Goal: Communication & Community: Answer question/provide support

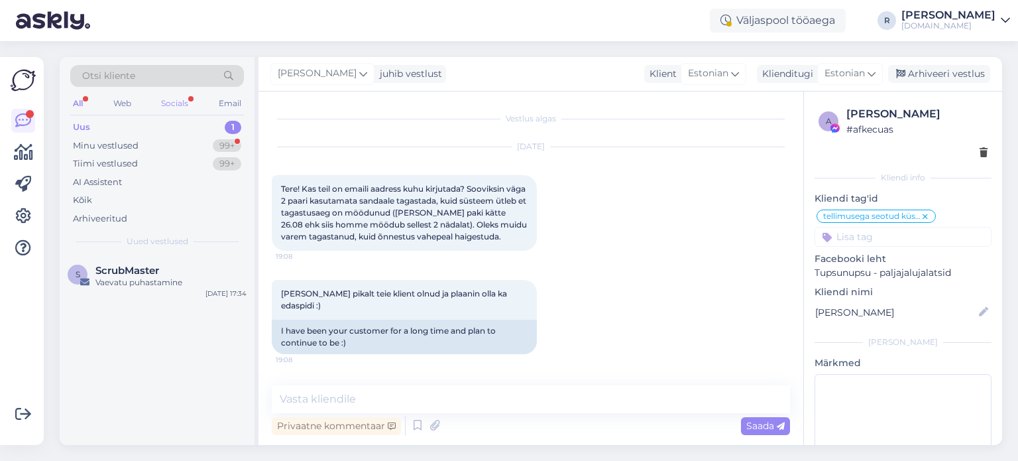
scroll to position [767, 0]
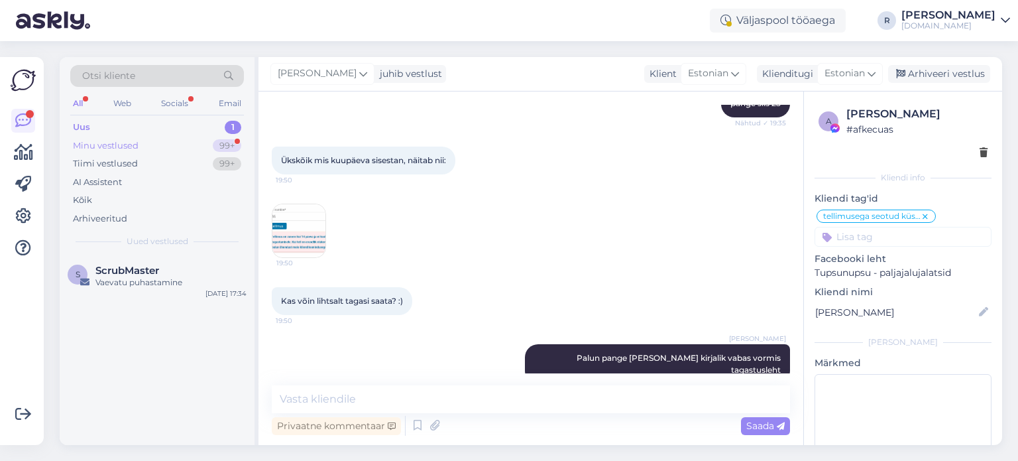
click at [105, 147] on div "Minu vestlused" at bounding box center [106, 145] width 66 height 13
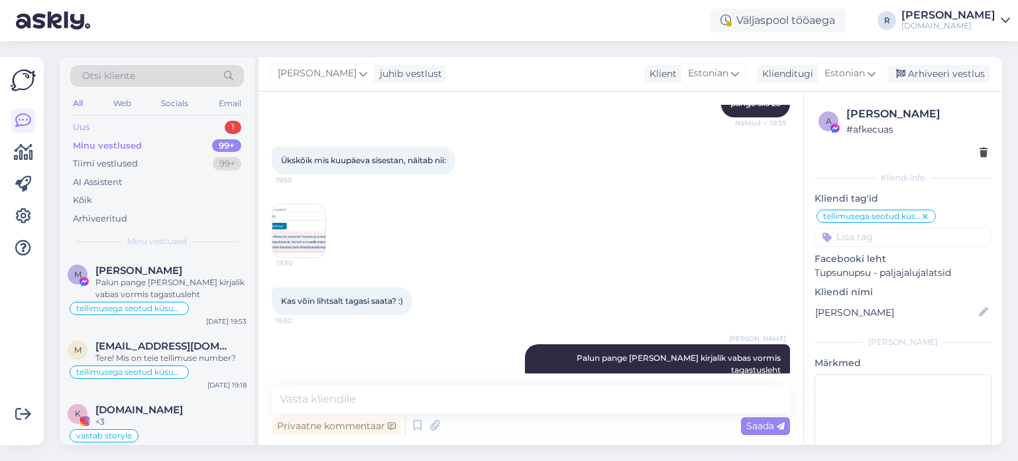
click at [115, 129] on div "Uus 1" at bounding box center [157, 127] width 174 height 19
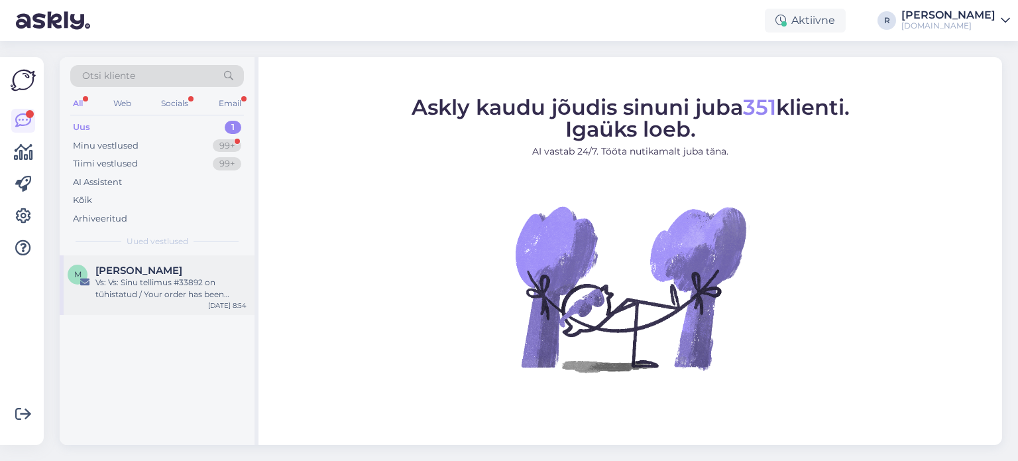
click at [97, 282] on div "Vs: Vs: Sinu tellimus #33892 on tühistatud / Your order has been cancelled" at bounding box center [170, 288] width 151 height 24
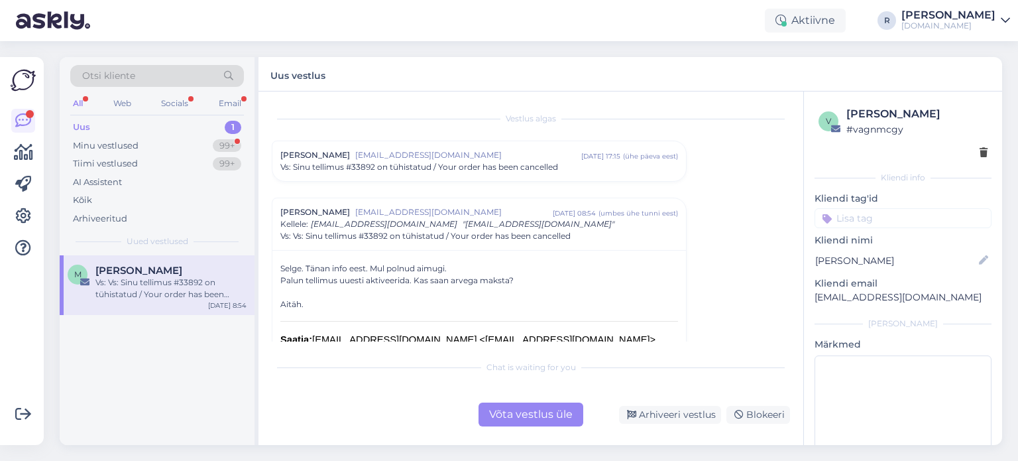
click at [541, 418] on div "Võta vestlus üle" at bounding box center [531, 414] width 105 height 24
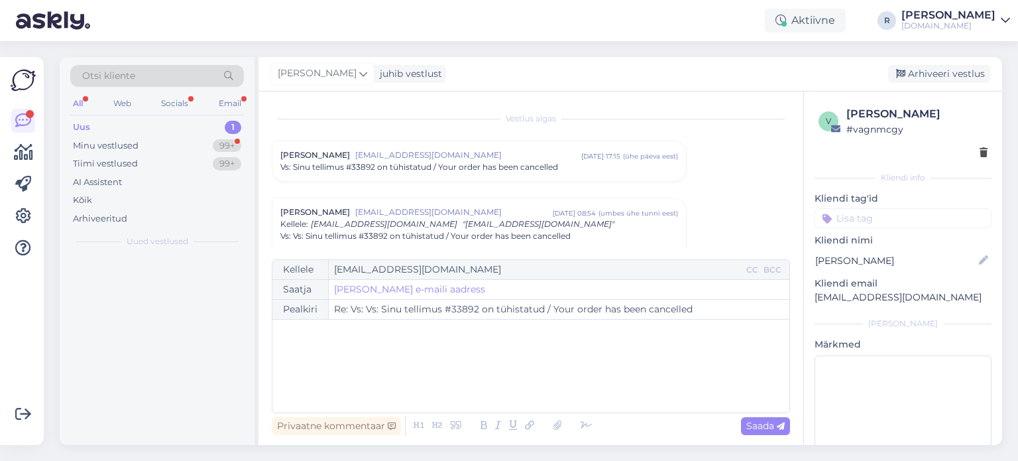
scroll to position [93, 0]
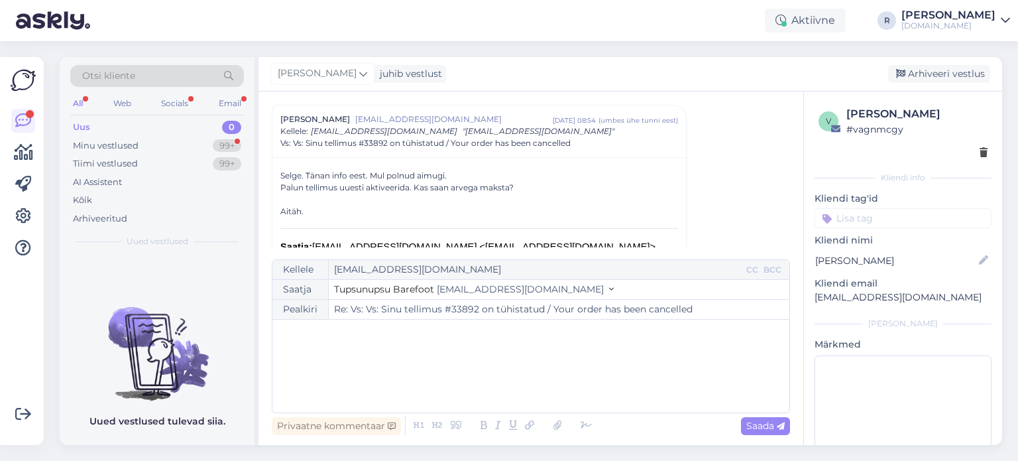
click at [342, 336] on p "﻿" at bounding box center [531, 333] width 504 height 14
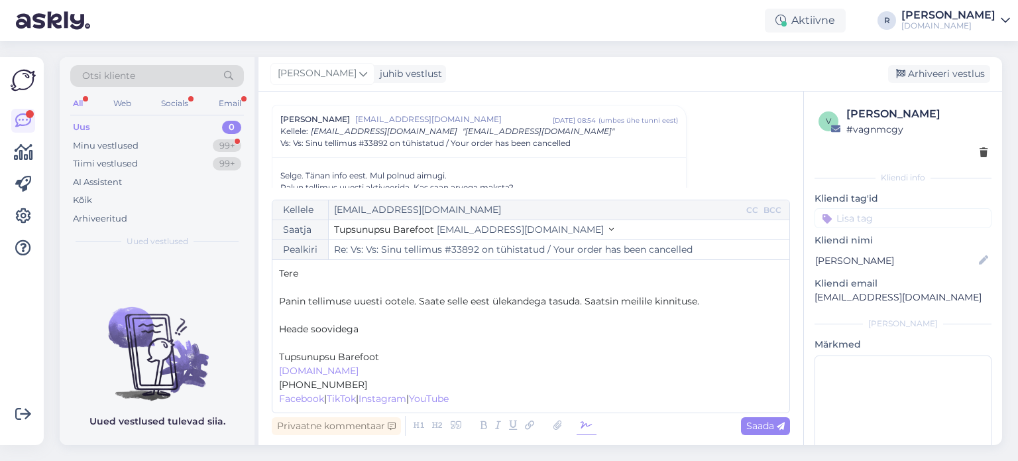
click at [577, 417] on icon at bounding box center [587, 425] width 20 height 19
click at [321, 339] on p "﻿" at bounding box center [531, 343] width 504 height 14
click at [764, 421] on span "Saada" at bounding box center [766, 426] width 38 height 12
type input "Re: Vs: Vs: Sinu tellimus #33892 on tühistatud / Your order has been cancelled"
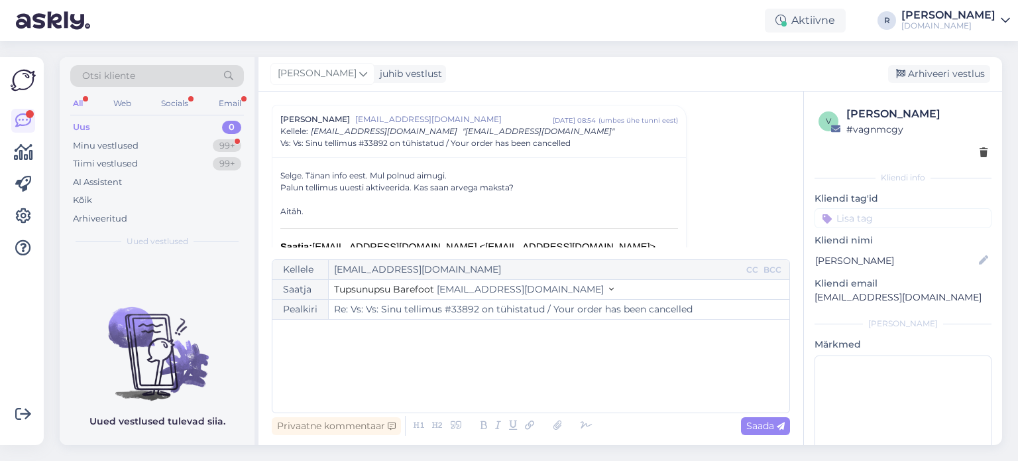
scroll to position [1347, 0]
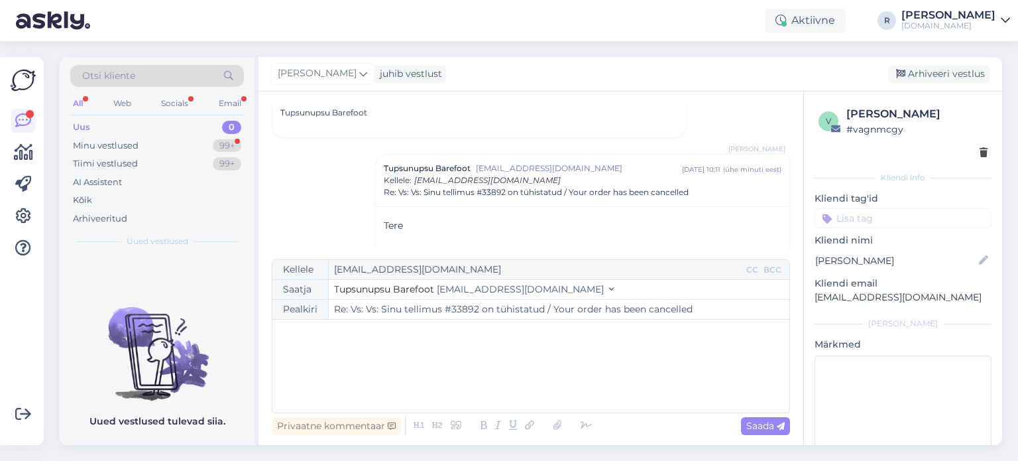
click at [78, 101] on div "All" at bounding box center [77, 103] width 15 height 17
click at [90, 198] on div "Kõik" at bounding box center [82, 200] width 19 height 13
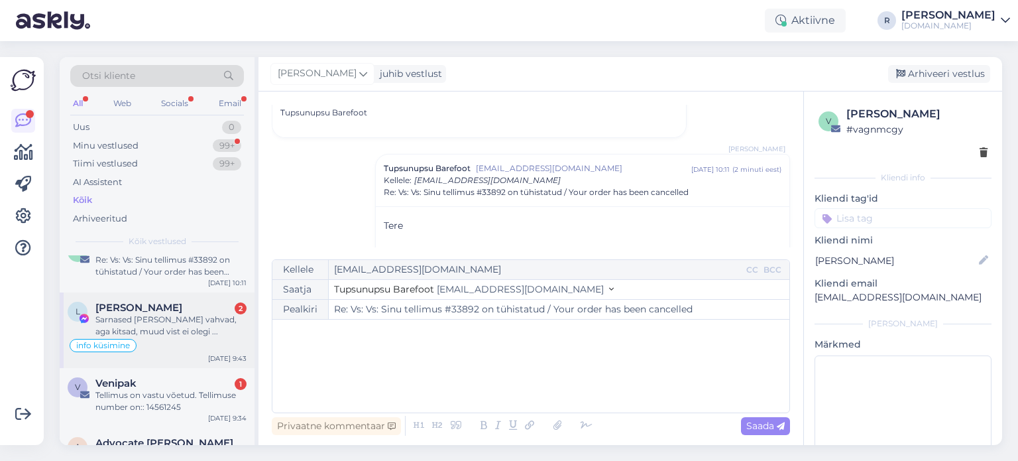
scroll to position [0, 0]
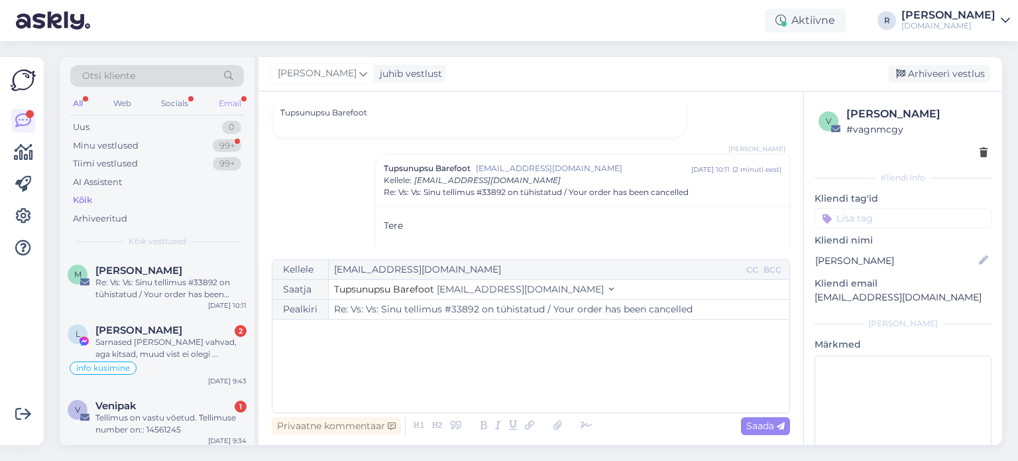
click at [238, 101] on div "Email" at bounding box center [230, 103] width 28 height 17
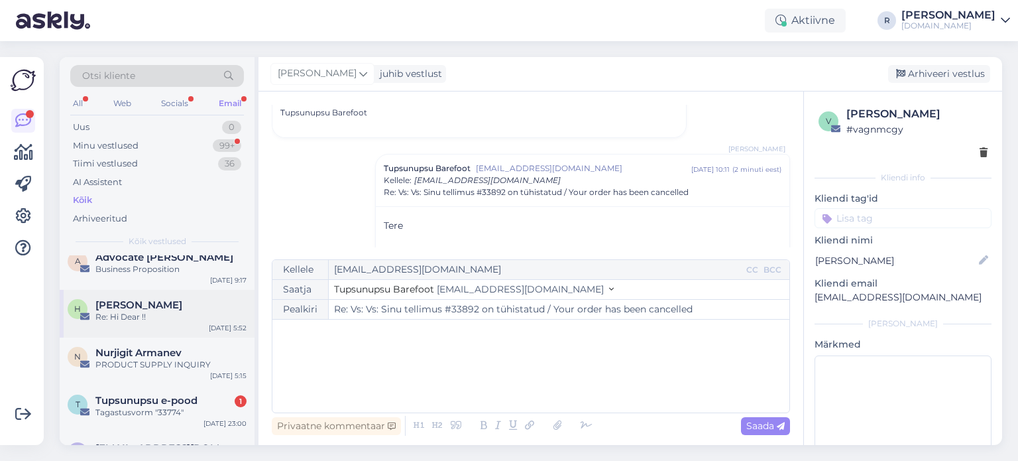
scroll to position [265, 0]
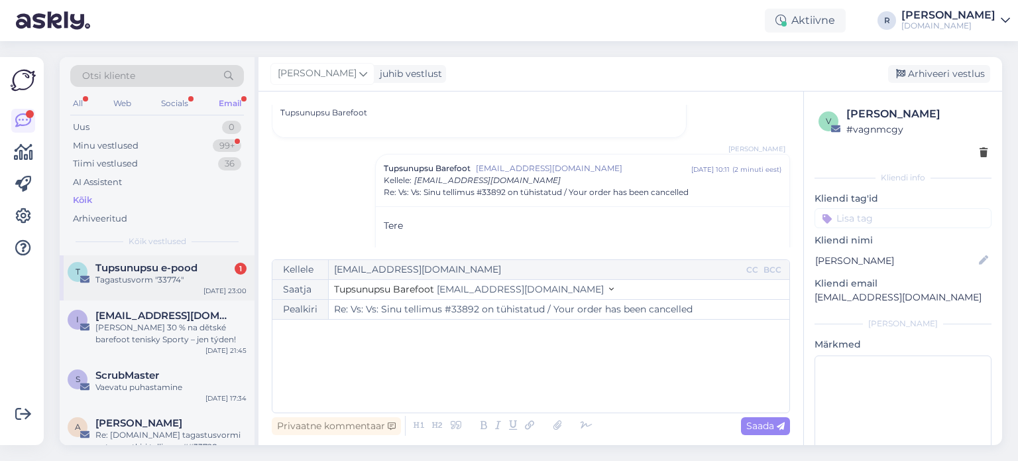
click at [139, 278] on div "Tagastusvorm "33774"" at bounding box center [170, 280] width 151 height 12
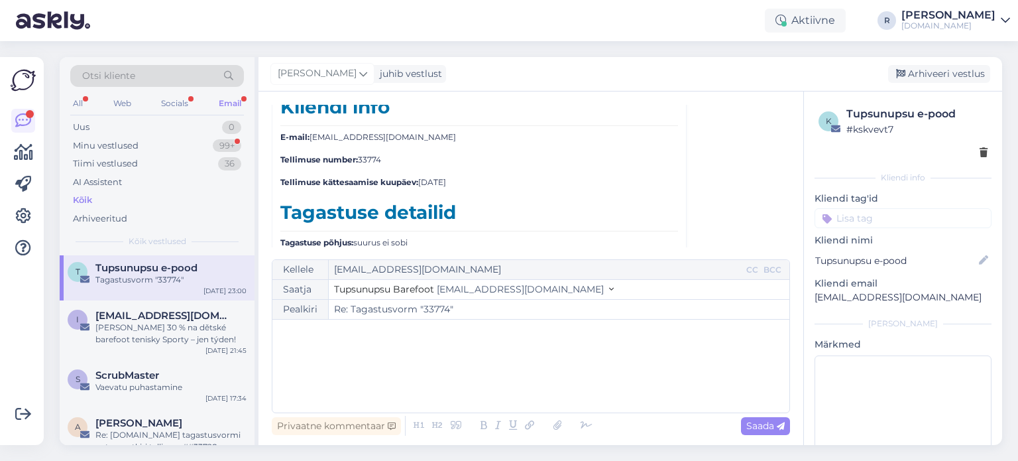
scroll to position [1586, 0]
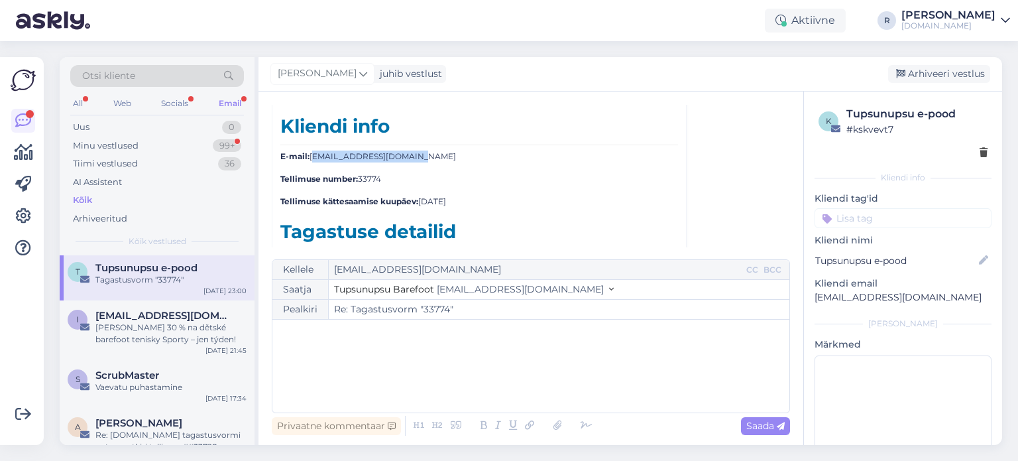
drag, startPoint x: 413, startPoint y: 149, endPoint x: 310, endPoint y: 152, distance: 103.5
click at [310, 152] on p "E-mail: hindrik.usin@gmail.com" at bounding box center [479, 157] width 398 height 12
copy p "hindrik.usin@gmail.com"
click at [85, 108] on div "All Web Socials Email" at bounding box center [157, 105] width 174 height 21
click at [82, 101] on div "All" at bounding box center [77, 103] width 15 height 17
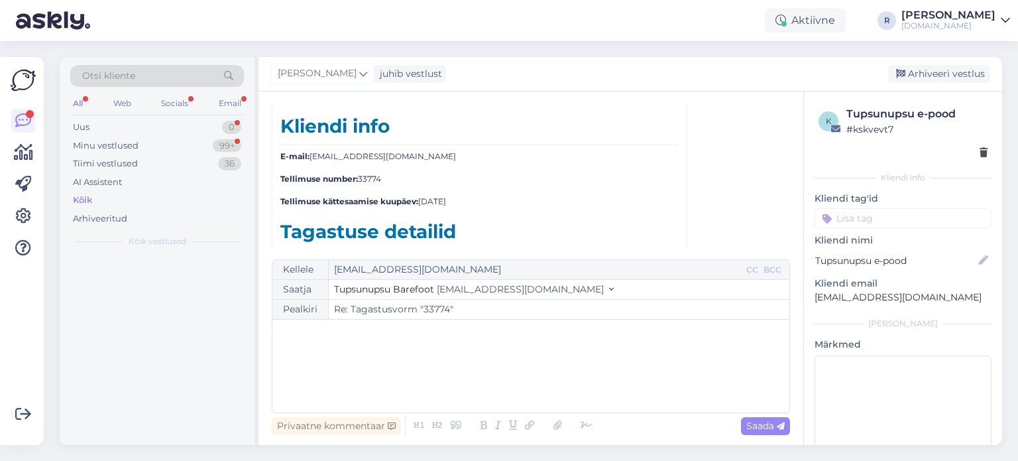
scroll to position [0, 0]
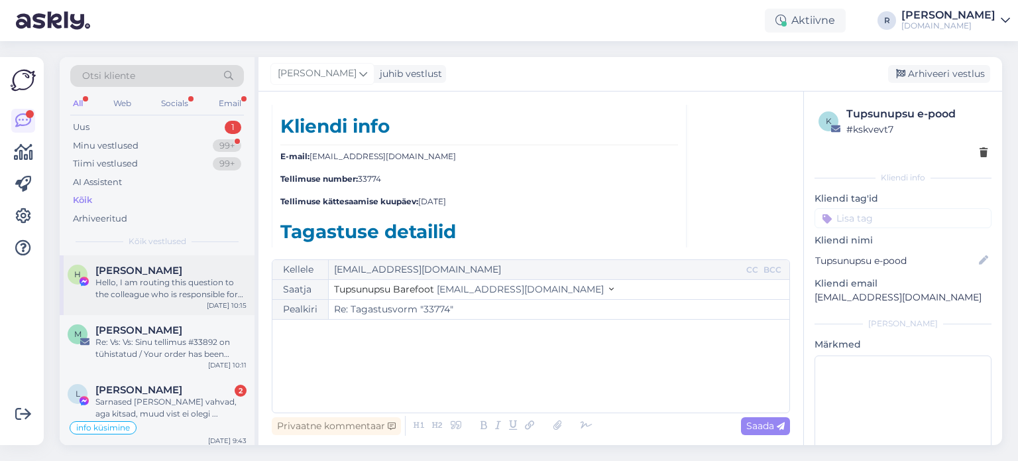
click at [141, 289] on div "Hello, I am routing this question to the colleague who is responsible for this …" at bounding box center [170, 288] width 151 height 24
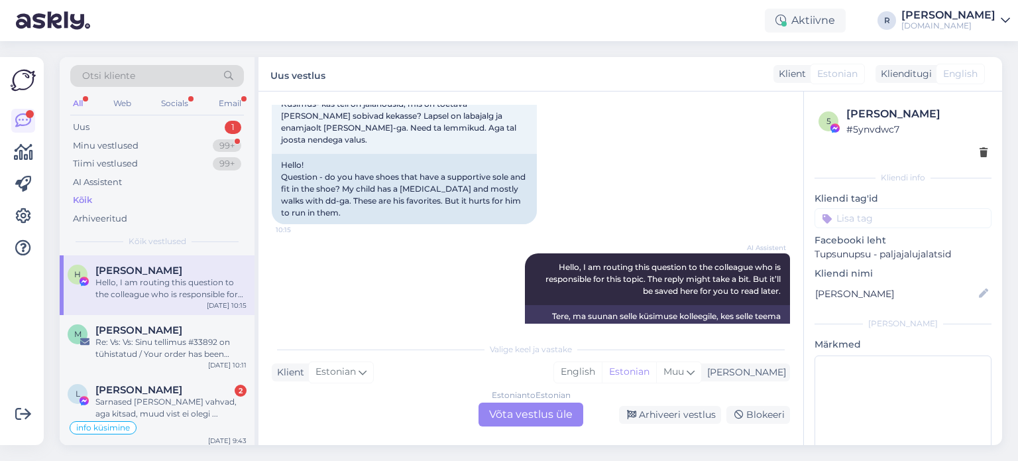
scroll to position [269, 0]
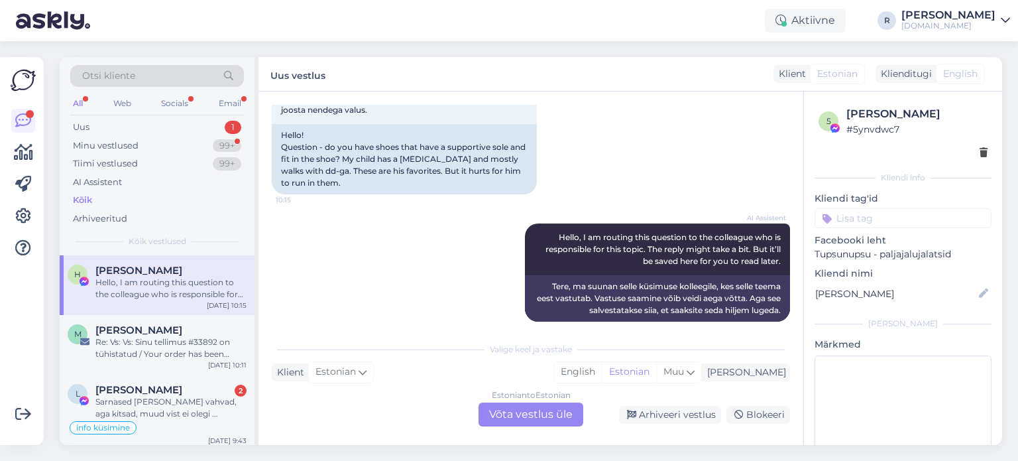
click at [530, 419] on div "Estonian to Estonian Võta vestlus üle" at bounding box center [531, 414] width 105 height 24
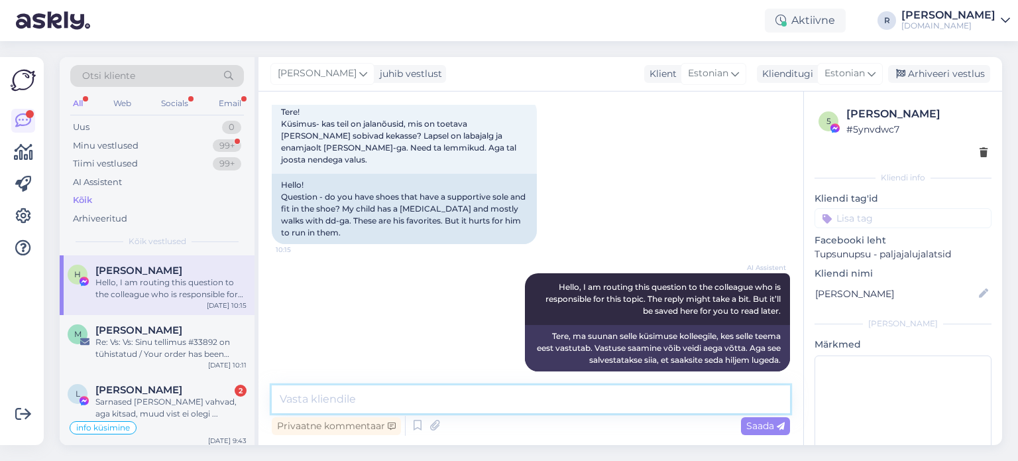
click at [371, 393] on textarea at bounding box center [531, 399] width 518 height 28
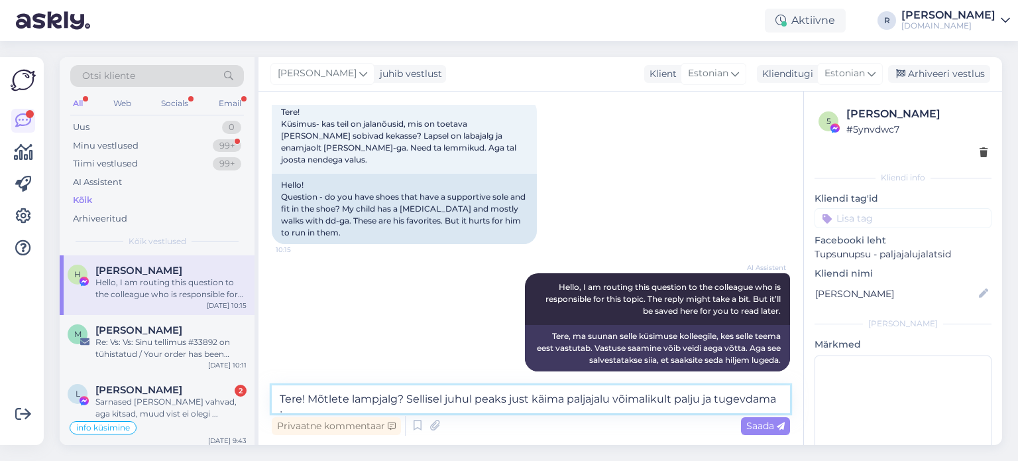
scroll to position [235, 0]
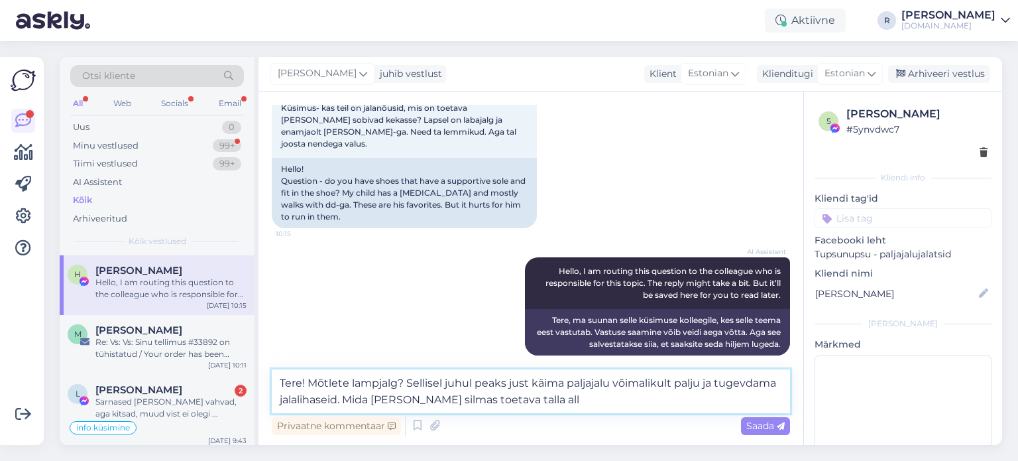
type textarea "Tere! Mõtlete lampjalg? Sellisel juhul peaks just käima paljajalu võimalikult p…"
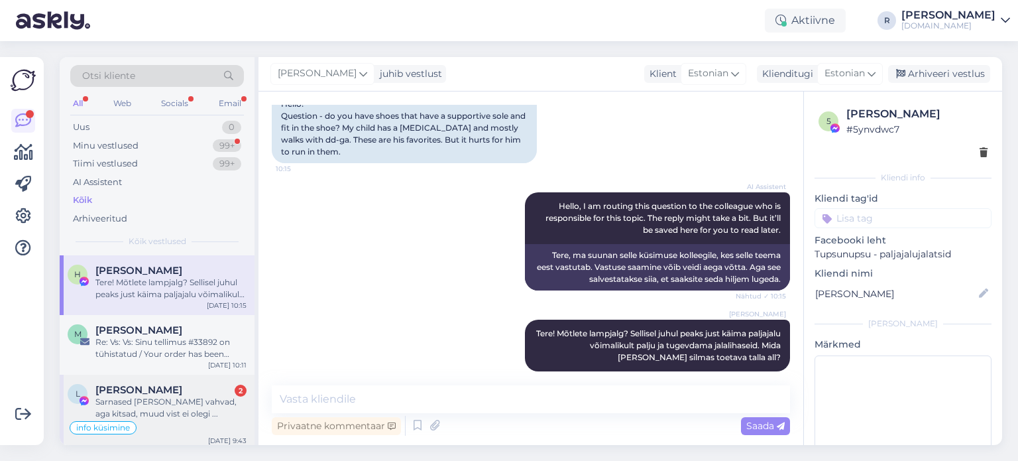
click at [92, 403] on div "L Liina Latt 2 Sarnased Reimad vahvad, aga kitsad, muud vist ei olegi ..." at bounding box center [157, 402] width 179 height 36
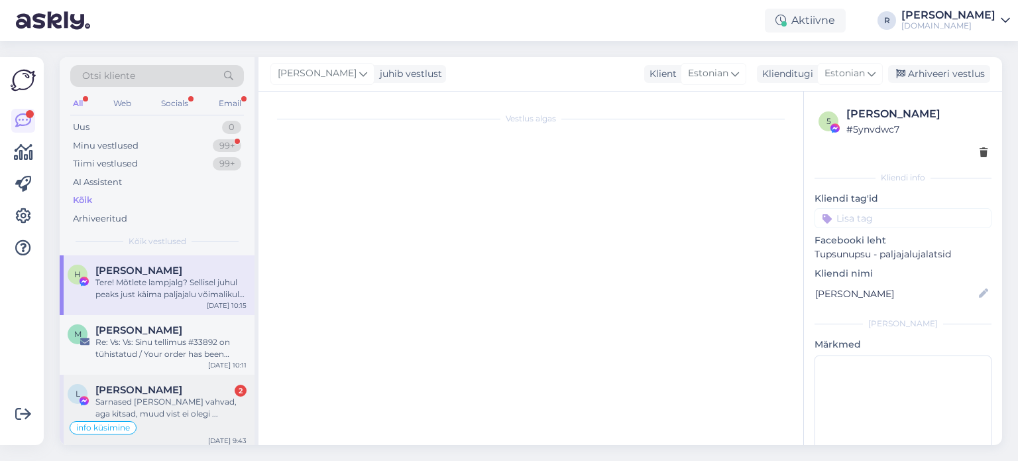
scroll to position [940, 0]
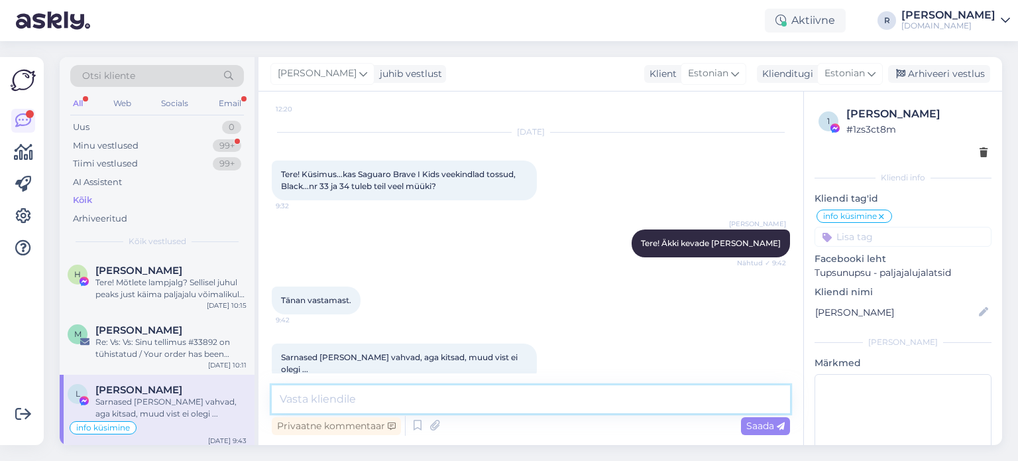
click at [326, 402] on textarea at bounding box center [531, 399] width 518 height 28
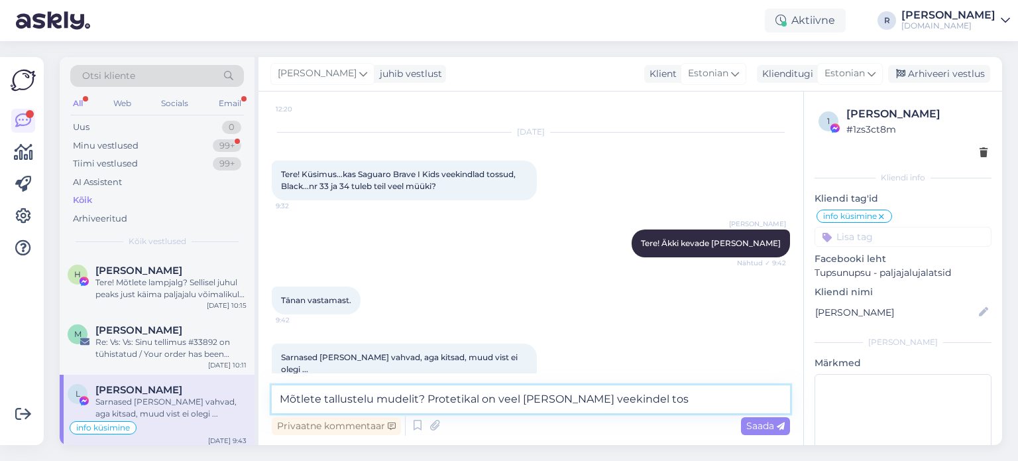
type textarea "Mõtlete tallustelu mudelit? Protetikal on veel Nolan veekindel toss"
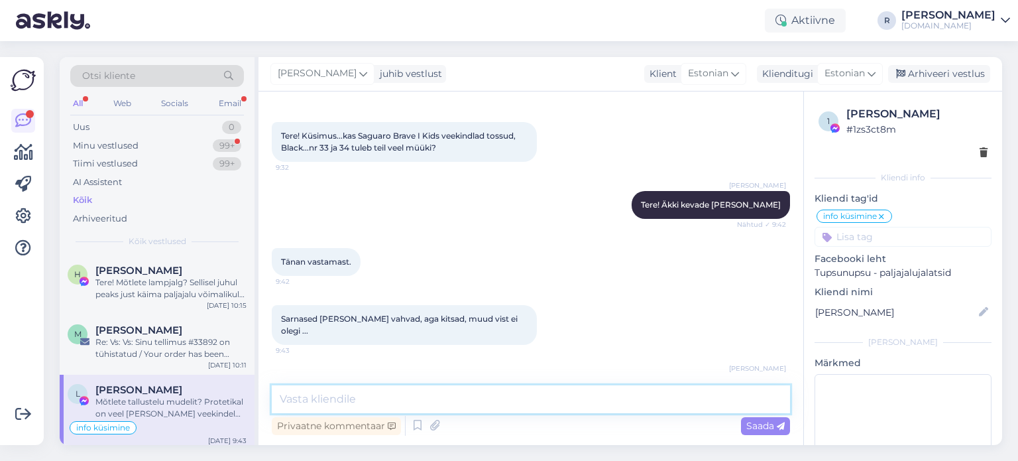
scroll to position [1009, 0]
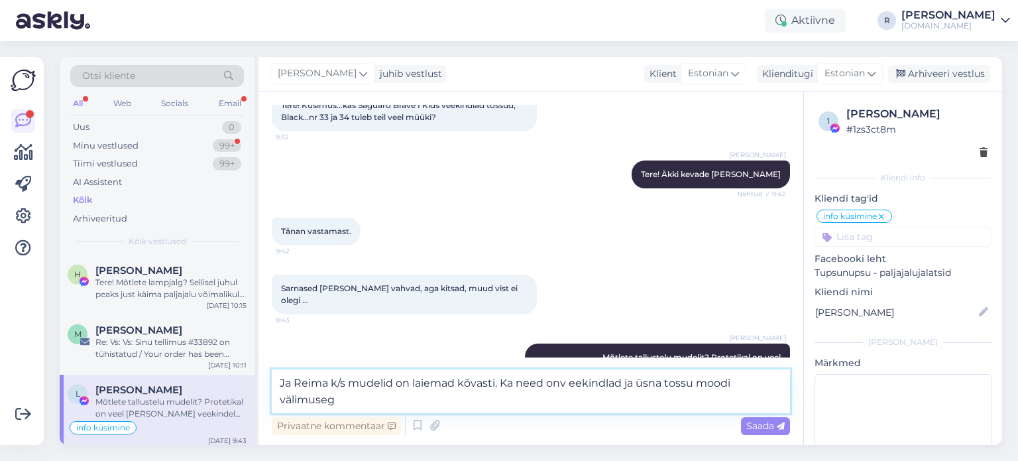
type textarea "Ja Reima k/s mudelid on laiemad kõvasti. Ka need onv eekindlad ja üsna tossu mo…"
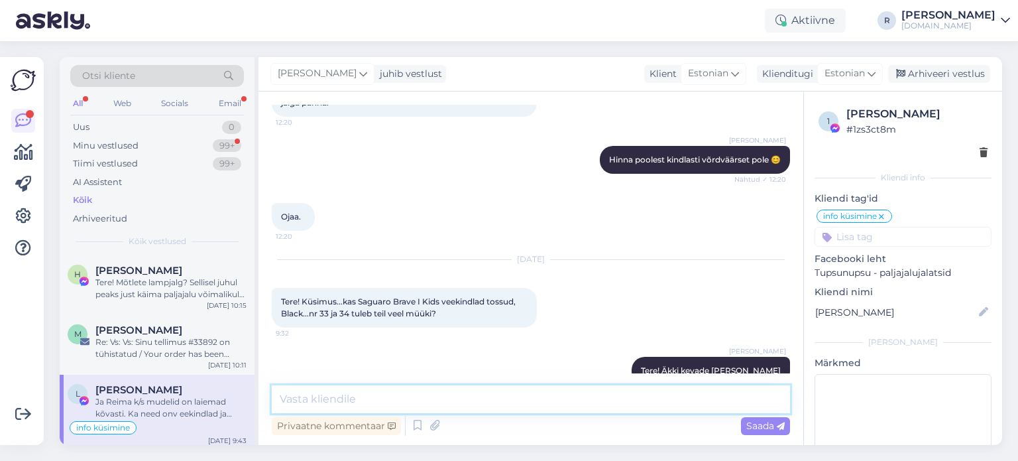
scroll to position [1078, 0]
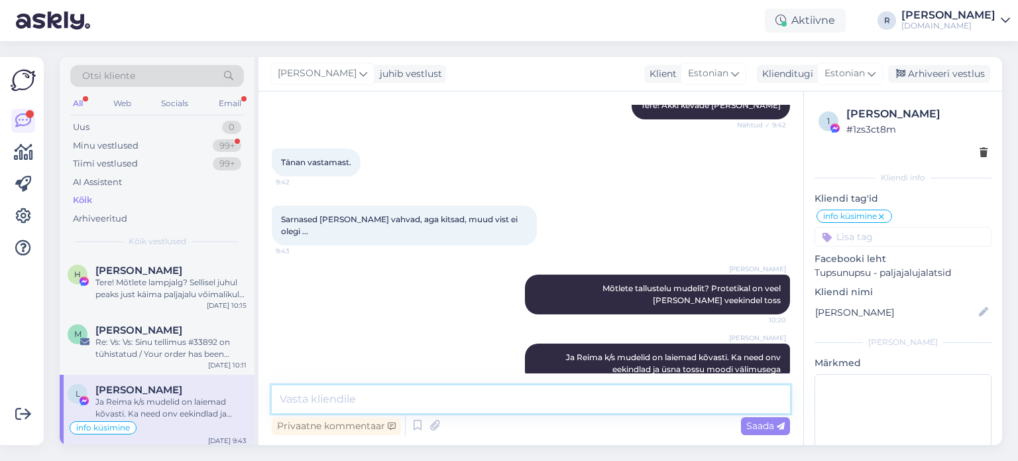
paste textarea "https://www.tupsunupsu.ee/tootekategooria/laste-jalatsid/kevad-sugis/?v=08a4415…"
type textarea "https://www.tupsunupsu.ee/tootekategooria/laste-jalatsid/kevad-sugis/?v=08a4415…"
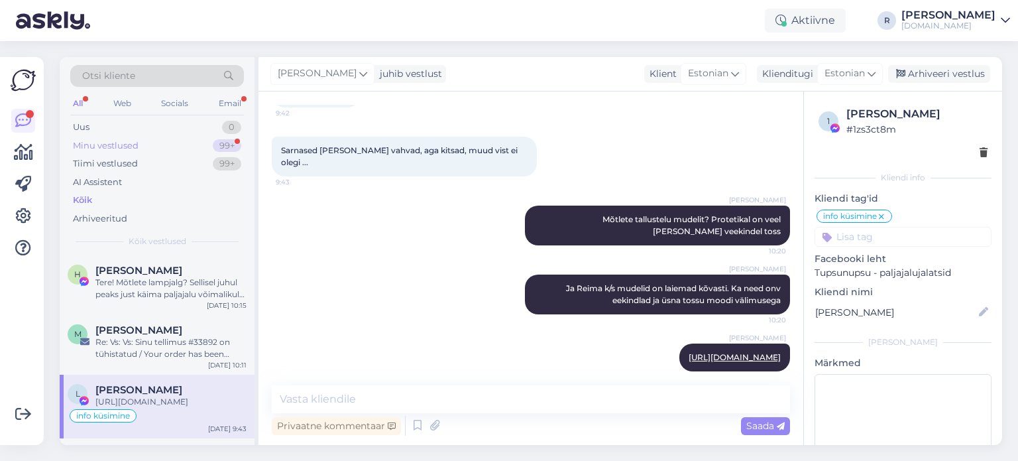
click at [212, 143] on div "Minu vestlused 99+" at bounding box center [157, 146] width 174 height 19
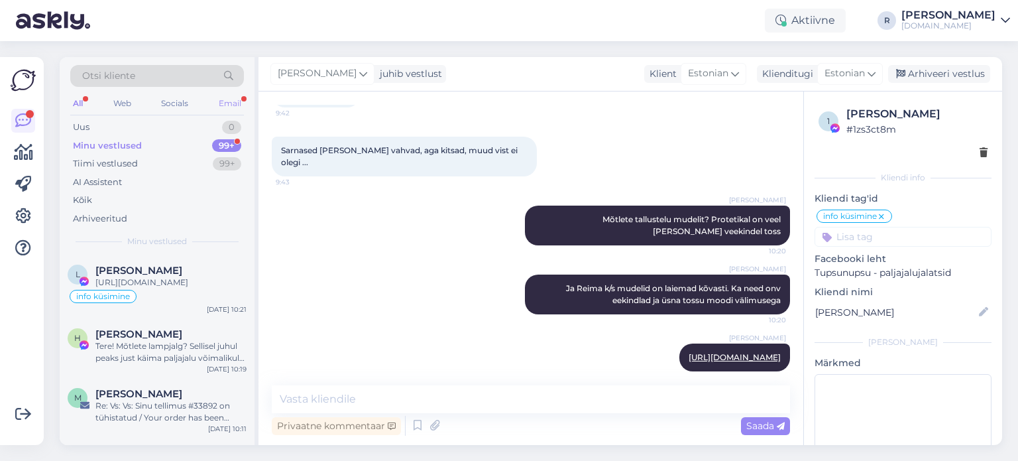
click at [228, 104] on div "Email" at bounding box center [230, 103] width 28 height 17
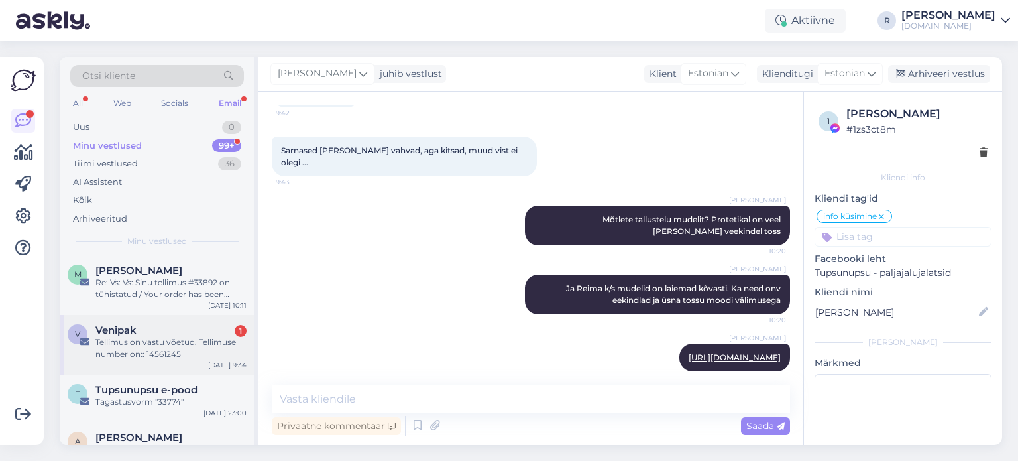
click at [123, 335] on span "Venipak" at bounding box center [115, 330] width 41 height 12
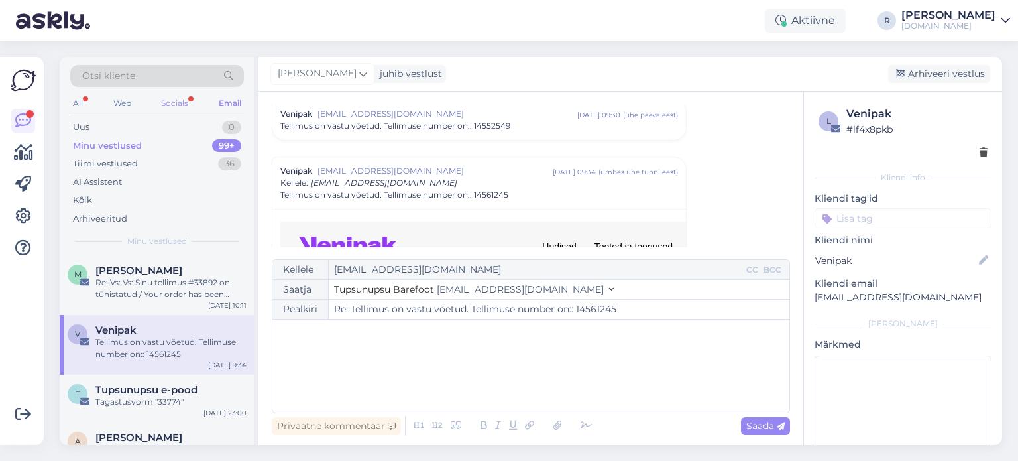
click at [167, 106] on div "Socials" at bounding box center [174, 103] width 32 height 17
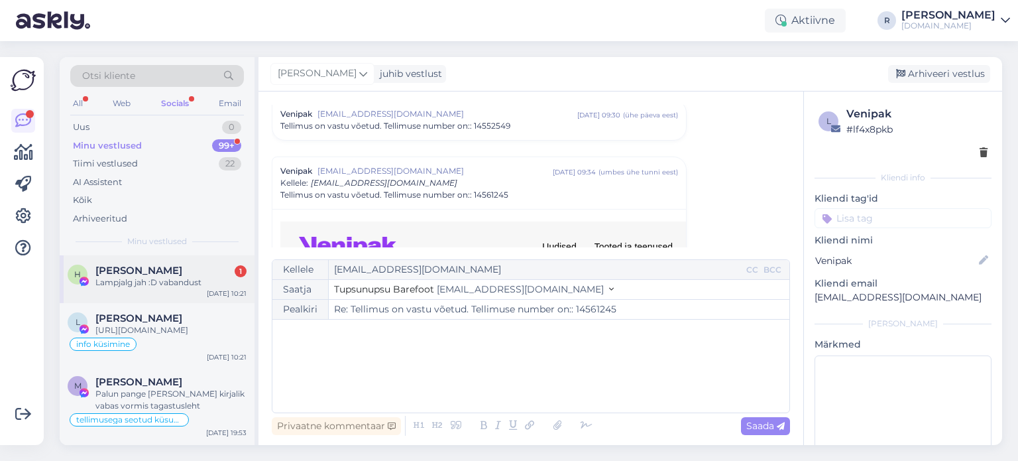
click at [153, 276] on div "Lampjalg jah :D vabandust" at bounding box center [170, 282] width 151 height 12
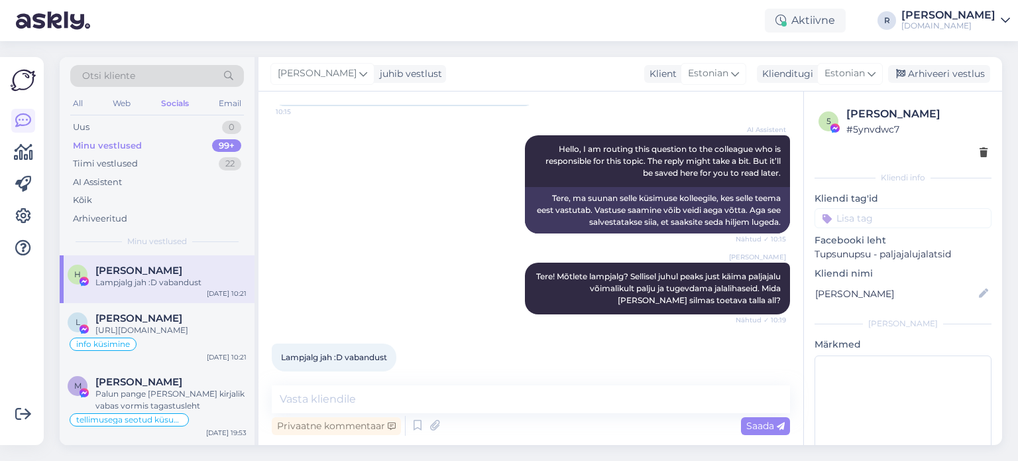
scroll to position [426, 0]
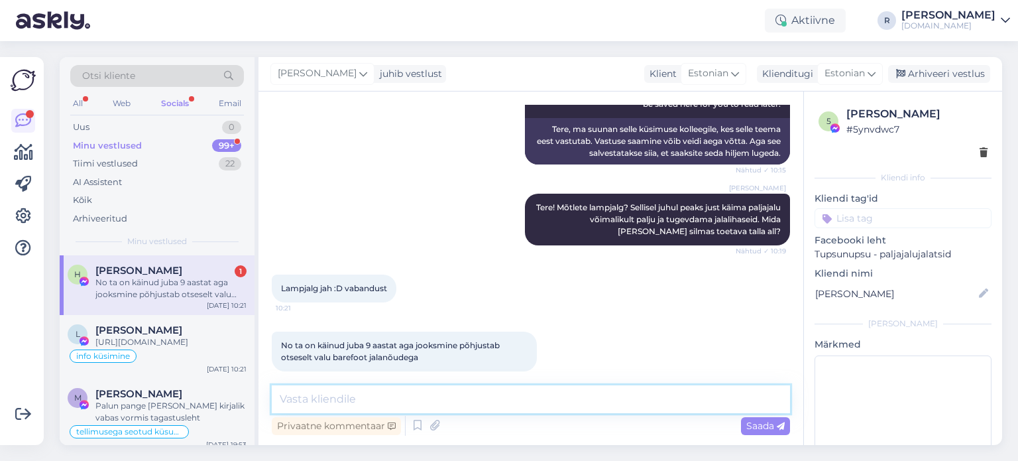
click at [316, 400] on textarea at bounding box center [531, 399] width 518 height 28
type textarea "Kui te m"
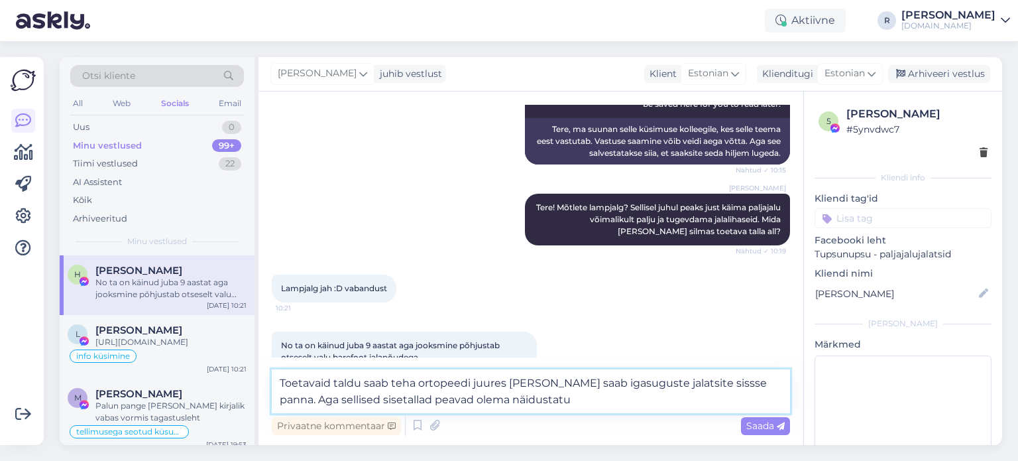
type textarea "Toetavaid taldu saab teha ortopeedi juures ja neid saab igasuguste jalatsite si…"
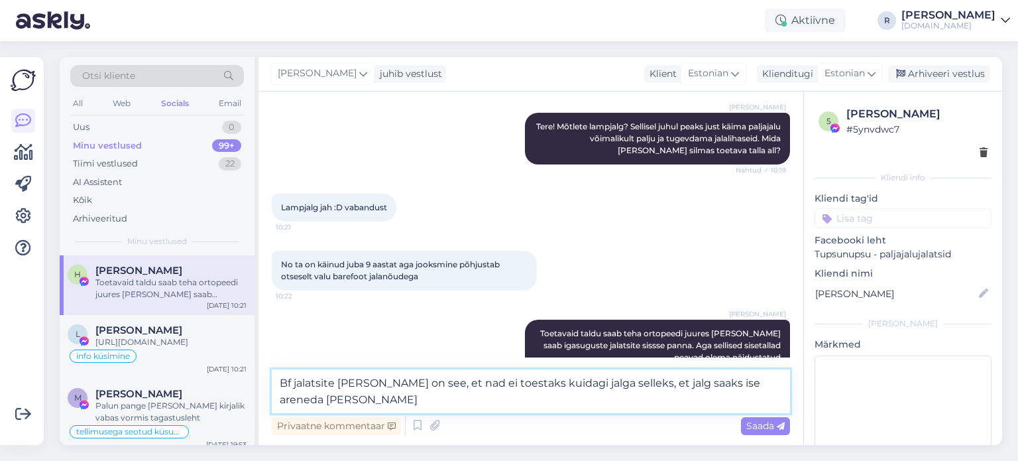
scroll to position [522, 0]
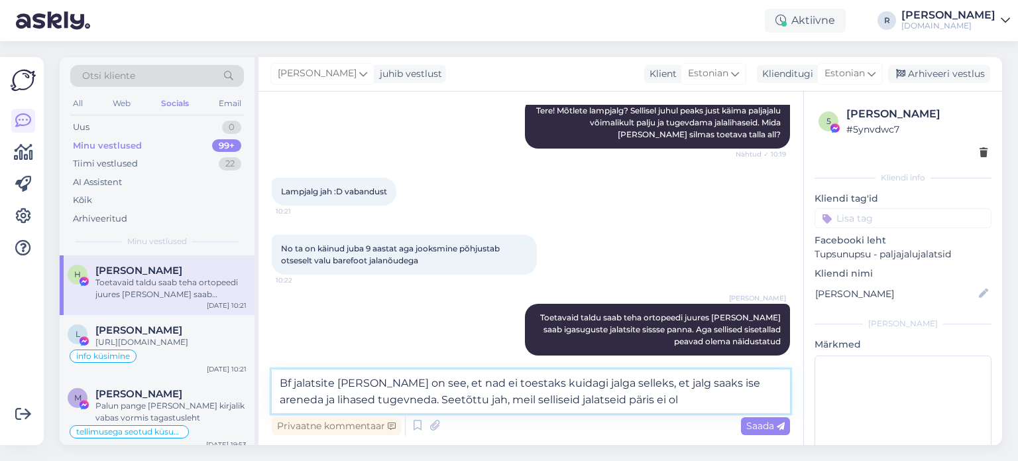
type textarea "Bf jalatsite mõte on see, et nad ei toestaks kuidagi jalga selleks, et jalg saa…"
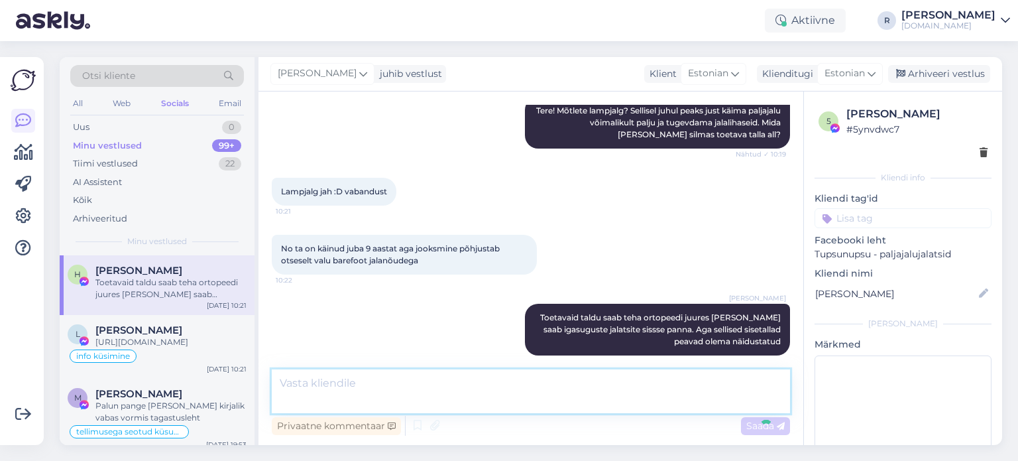
scroll to position [587, 0]
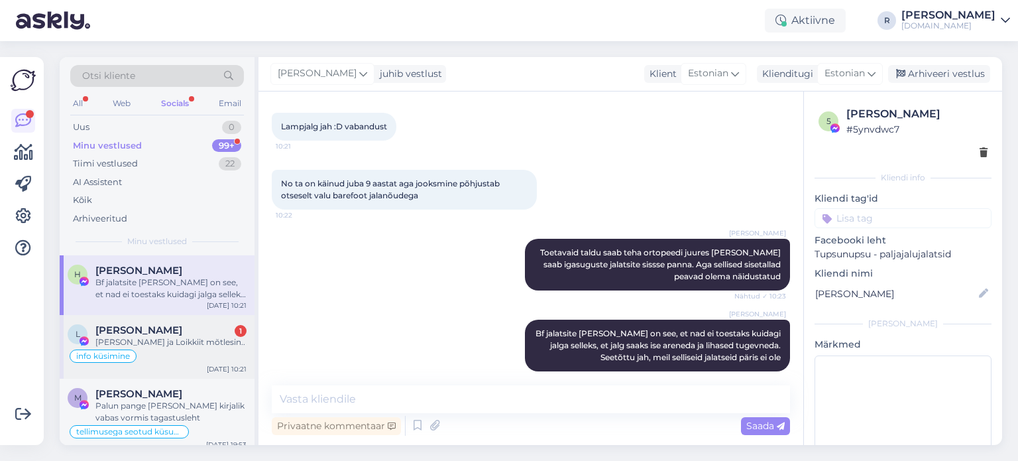
click at [142, 341] on div "Reimat Sankarit ja Loikkiit mõtlesin.." at bounding box center [170, 342] width 151 height 12
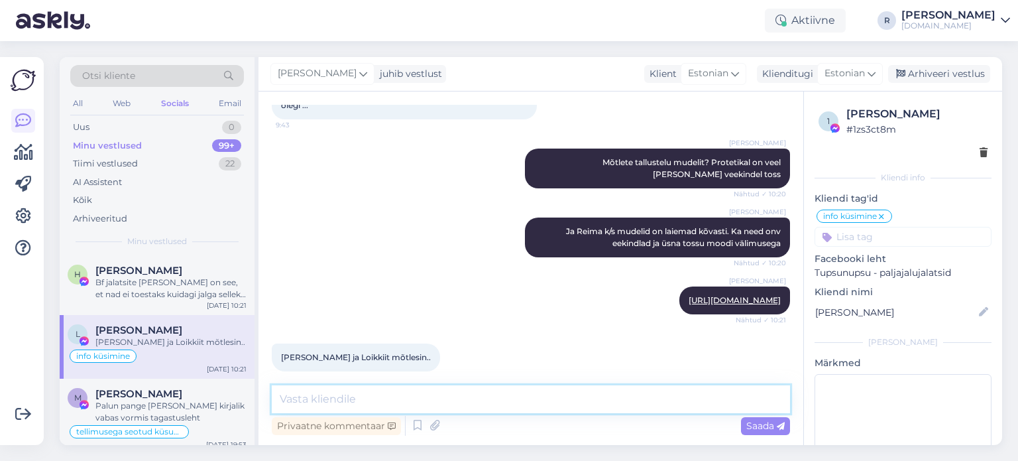
click at [349, 398] on textarea at bounding box center [531, 399] width 518 height 28
click at [422, 402] on textarea "Need on kindlasti laiemad kui Brave mudel" at bounding box center [531, 399] width 518 height 28
click at [618, 398] on textarea "Need on kindlasti laiemad või sama laiad kui Brave mudel" at bounding box center [531, 399] width 518 height 28
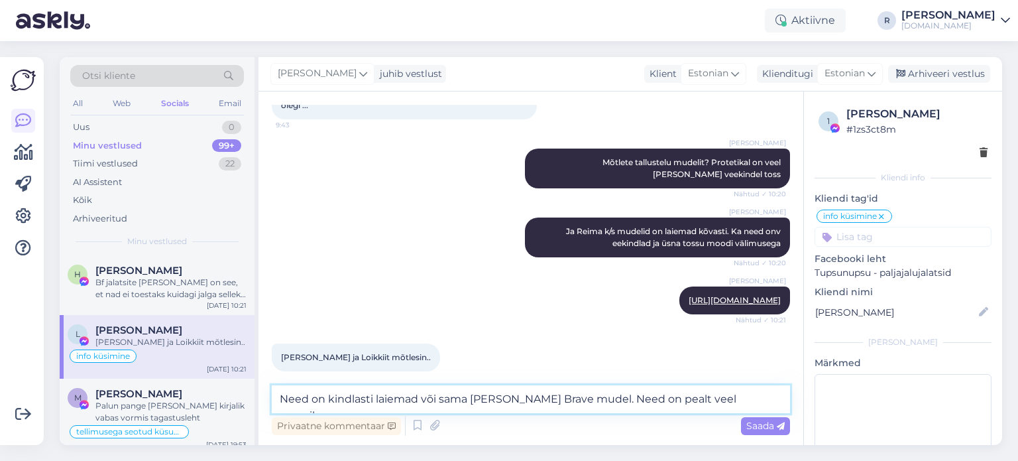
type textarea "Need on kindlasti laiemad või sama laiad kui Brave mudel. Need on pealt veel ru…"
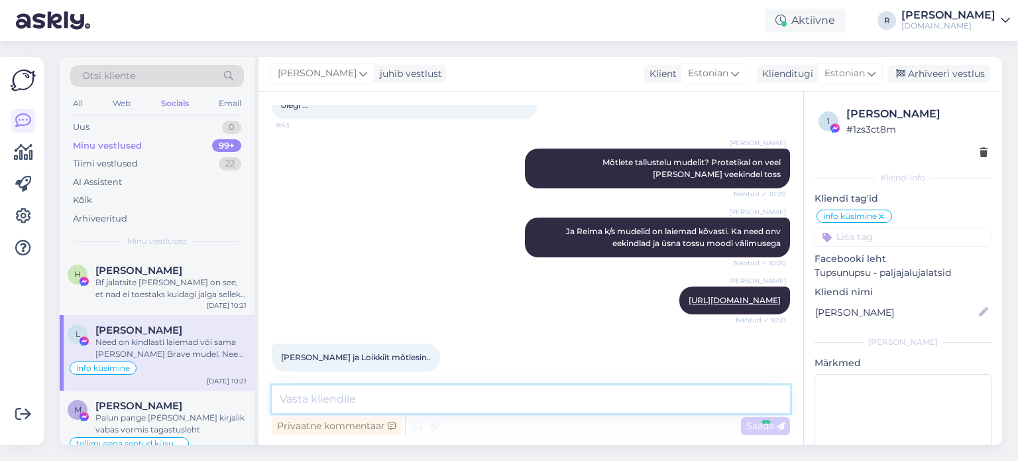
scroll to position [1273, 0]
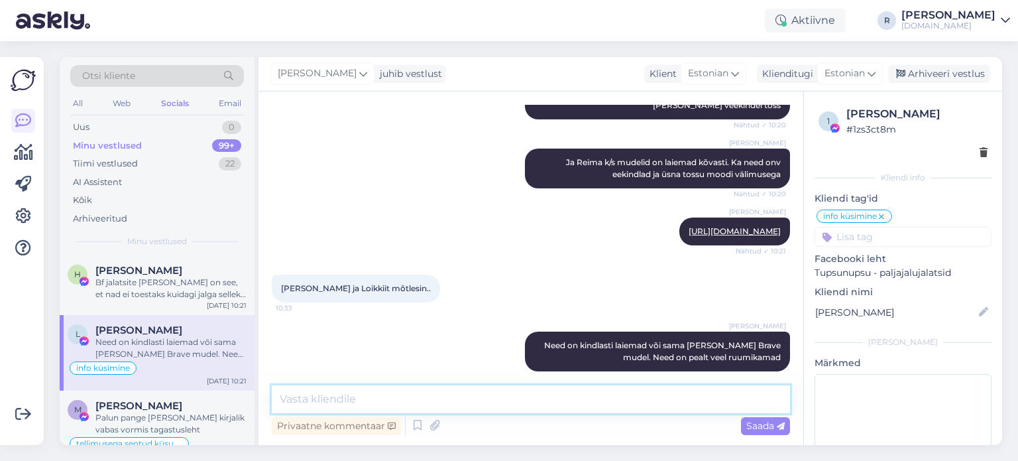
click at [486, 402] on textarea at bounding box center [531, 399] width 518 height 28
type textarea "Reaalsuses siis"
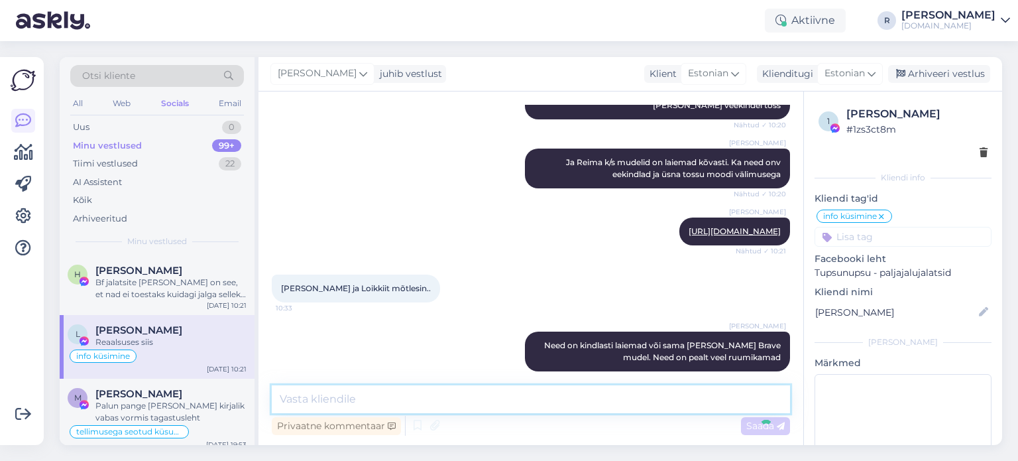
scroll to position [1330, 0]
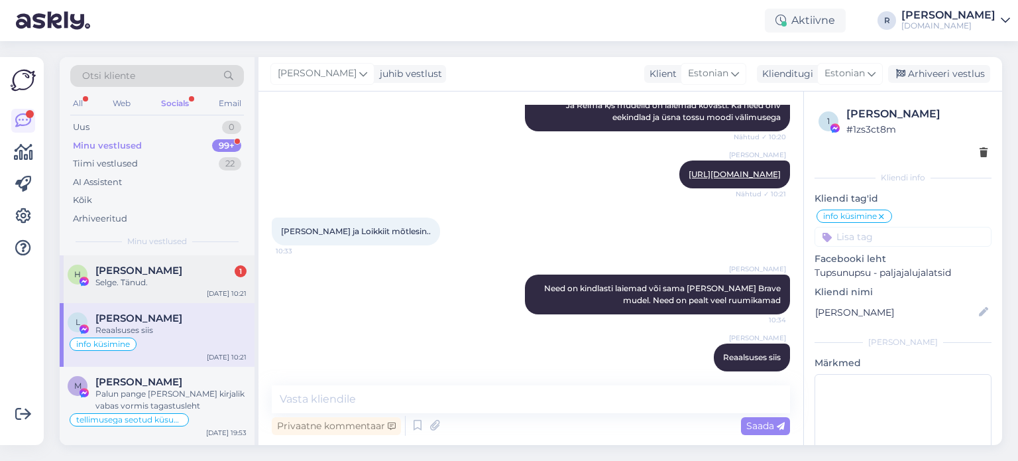
click at [122, 270] on span "Heleri Sander" at bounding box center [138, 271] width 87 height 12
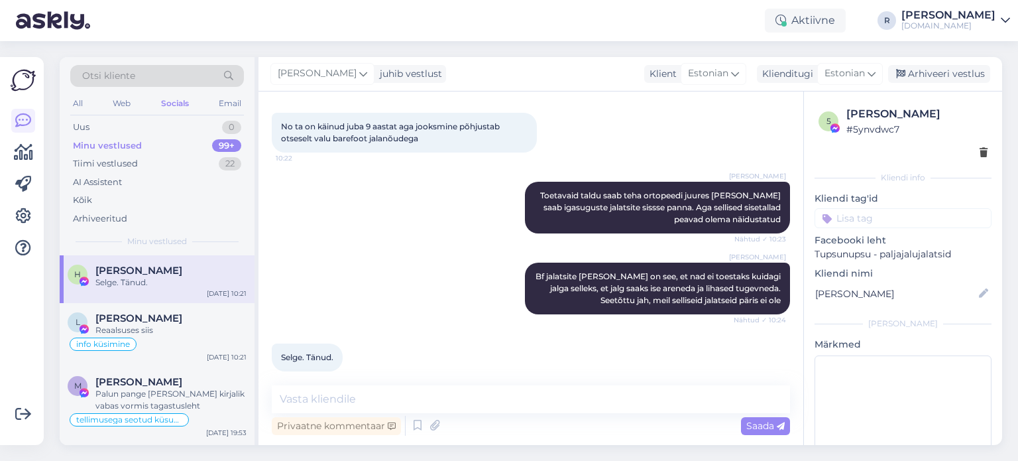
scroll to position [644, 0]
click at [400, 384] on div "Vestlus algas Sep 6 2022 Kas ka midagi talvist? 18:22 Aitäh :) 18:49 Sep 9 2025…" at bounding box center [531, 267] width 545 height 353
click at [396, 391] on textarea at bounding box center [531, 399] width 518 height 28
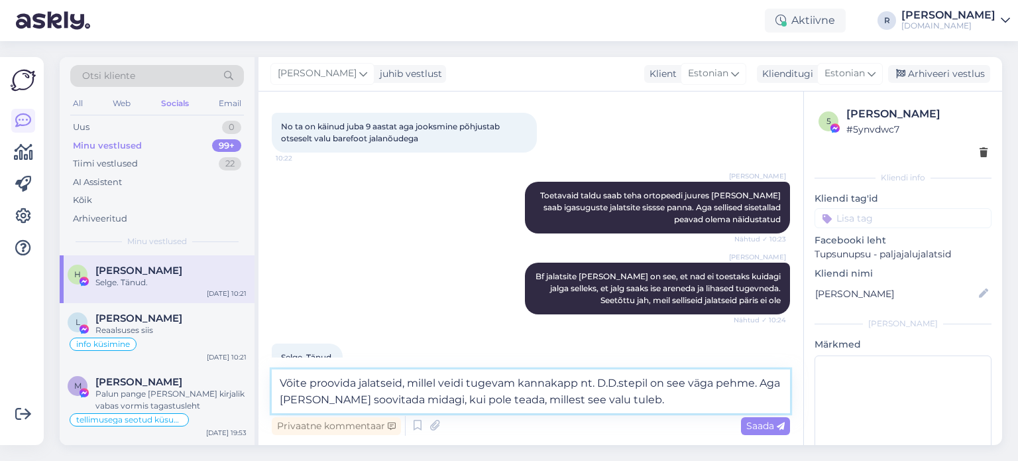
type textarea "Võite proovida jalatseid, millel veidi tugevam kannakapp nt. D.D.stepil on see …"
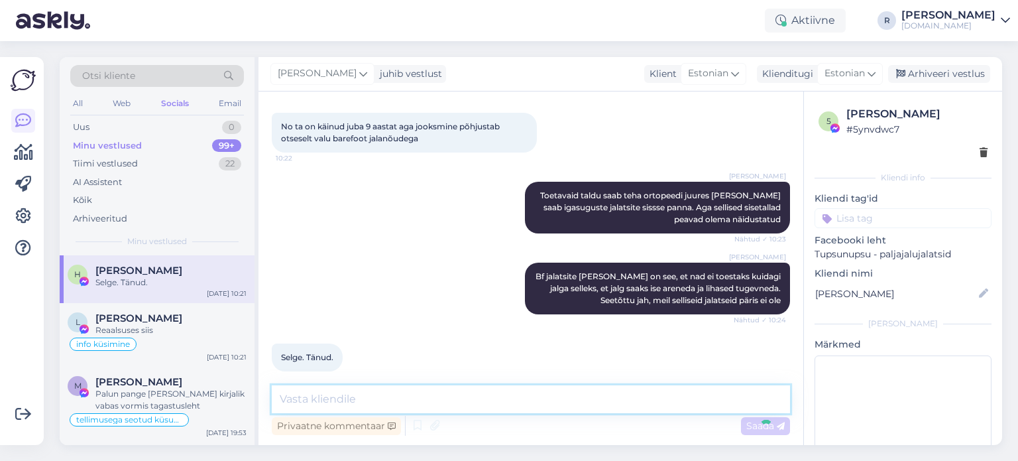
scroll to position [713, 0]
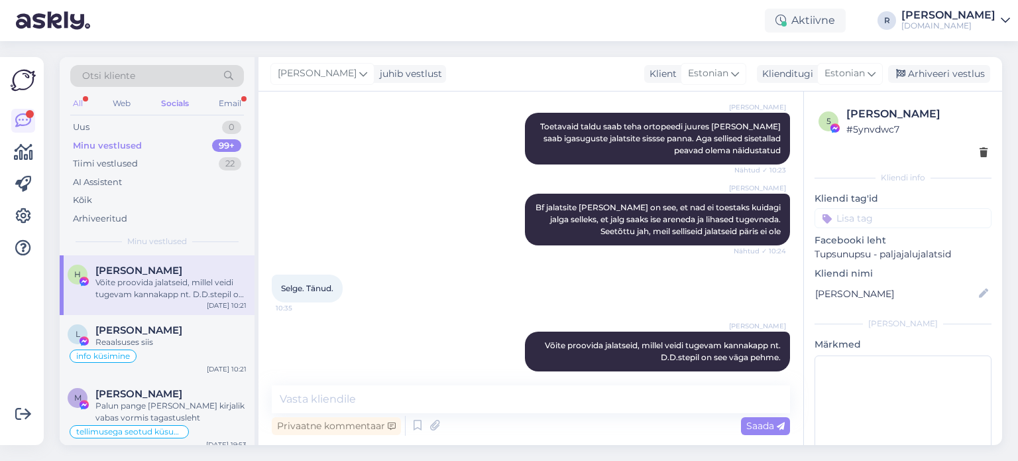
click at [81, 101] on div "All" at bounding box center [77, 103] width 15 height 17
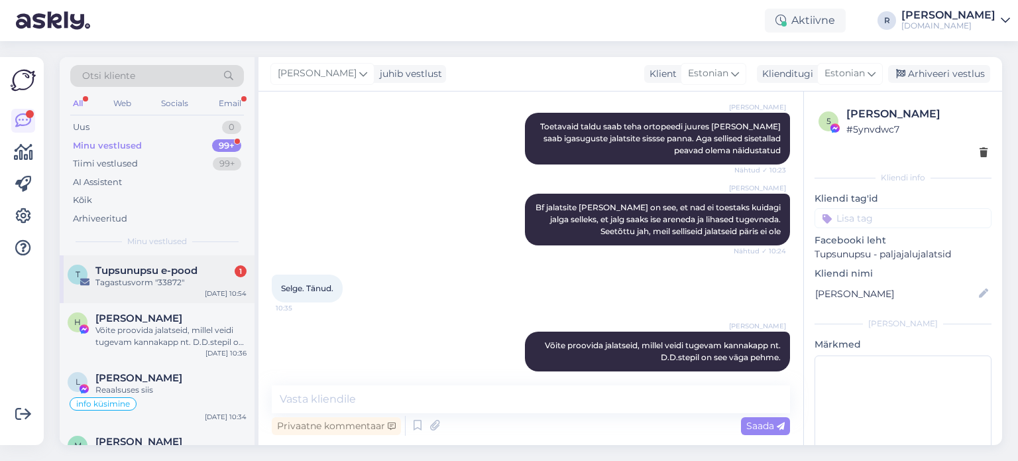
click at [132, 288] on div "Tagastusvorm "33872"" at bounding box center [170, 282] width 151 height 12
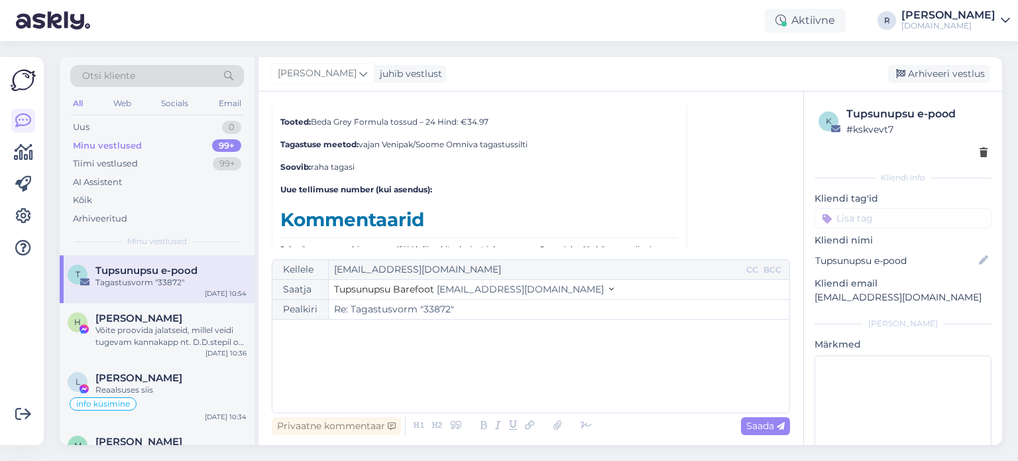
scroll to position [1872, 0]
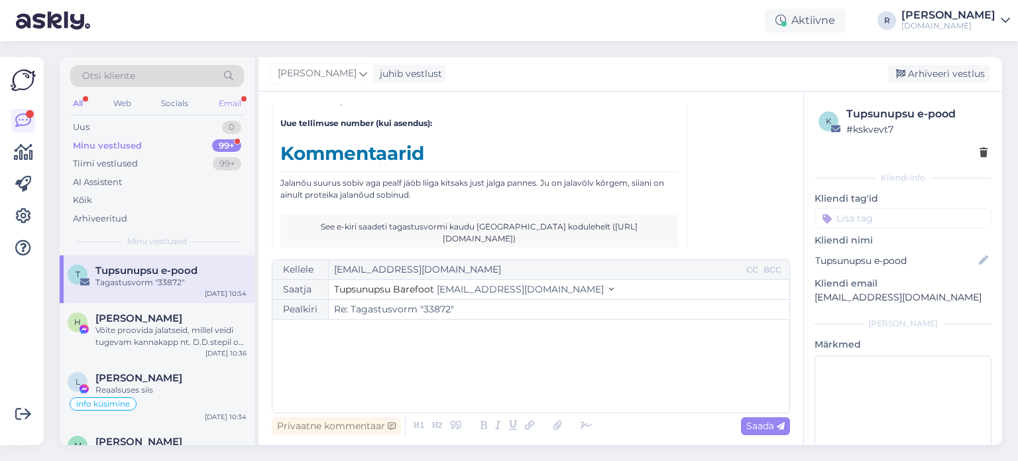
click at [231, 103] on div "Email" at bounding box center [230, 103] width 28 height 17
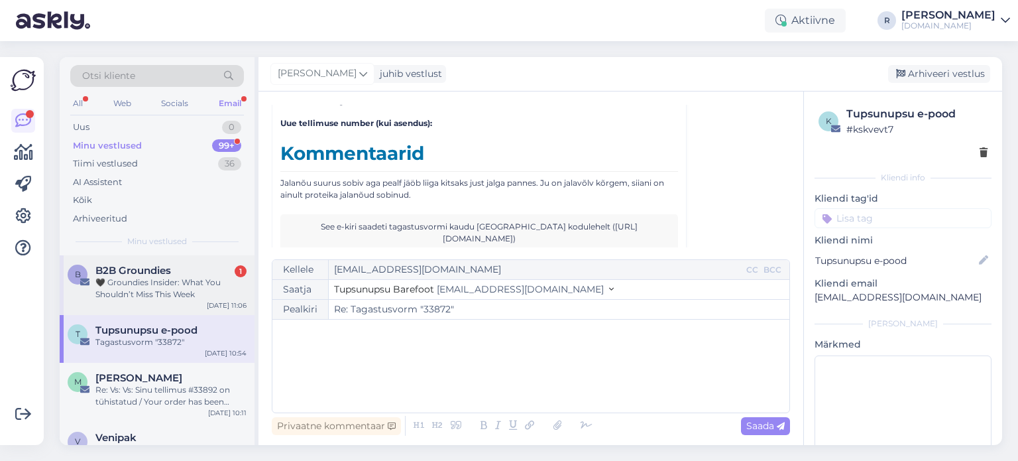
click at [149, 288] on div "🖤 Groundies Insider: What You Shouldn’t Miss This Week" at bounding box center [170, 288] width 151 height 24
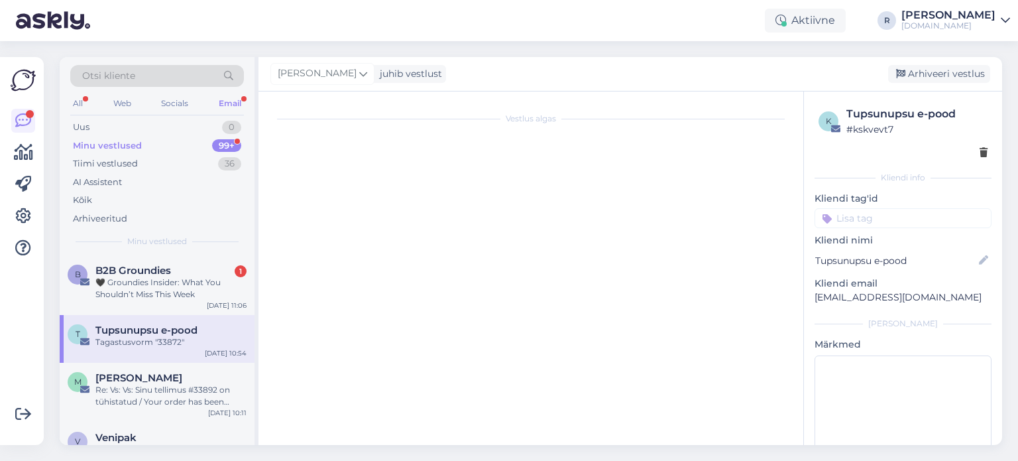
scroll to position [129, 0]
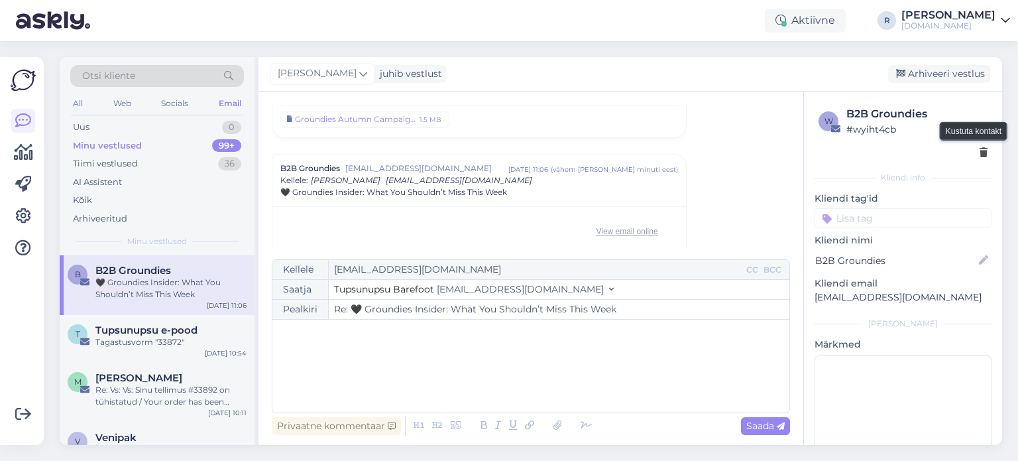
click at [980, 152] on icon at bounding box center [984, 153] width 8 height 9
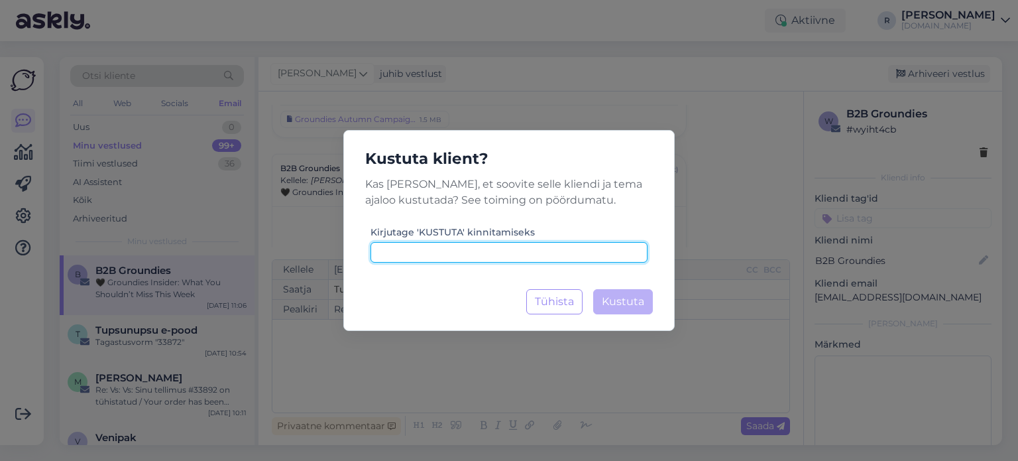
click at [513, 247] on input at bounding box center [509, 252] width 277 height 21
type input "kustuta"
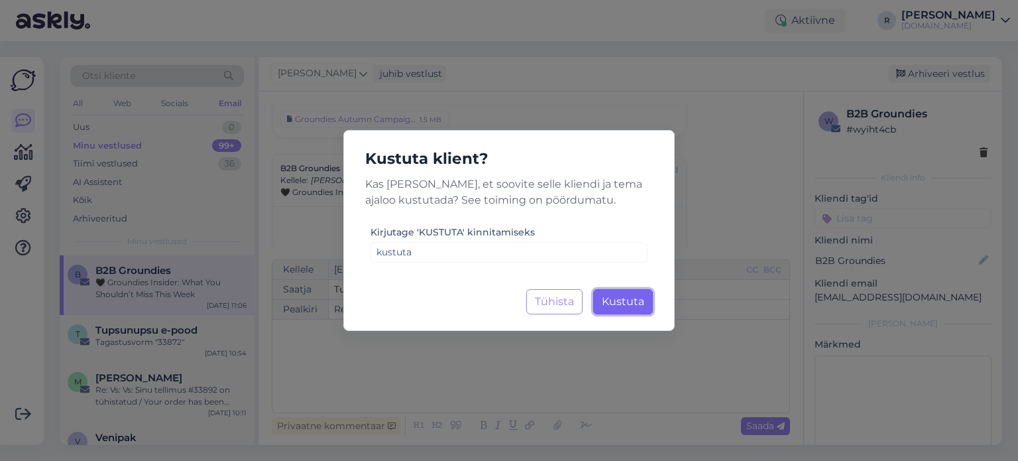
click at [632, 304] on span "Kustuta" at bounding box center [623, 301] width 42 height 13
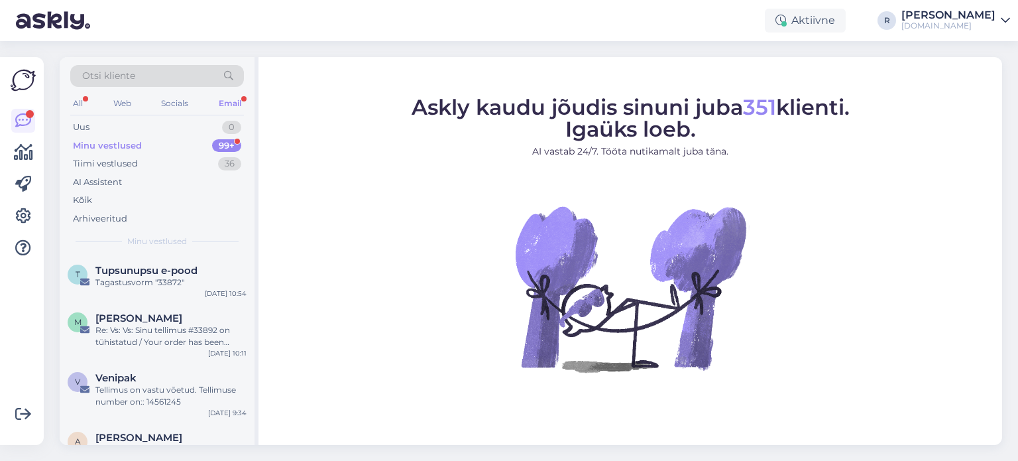
click at [227, 100] on div "Email" at bounding box center [230, 103] width 28 height 17
click at [83, 98] on div "All" at bounding box center [77, 103] width 15 height 17
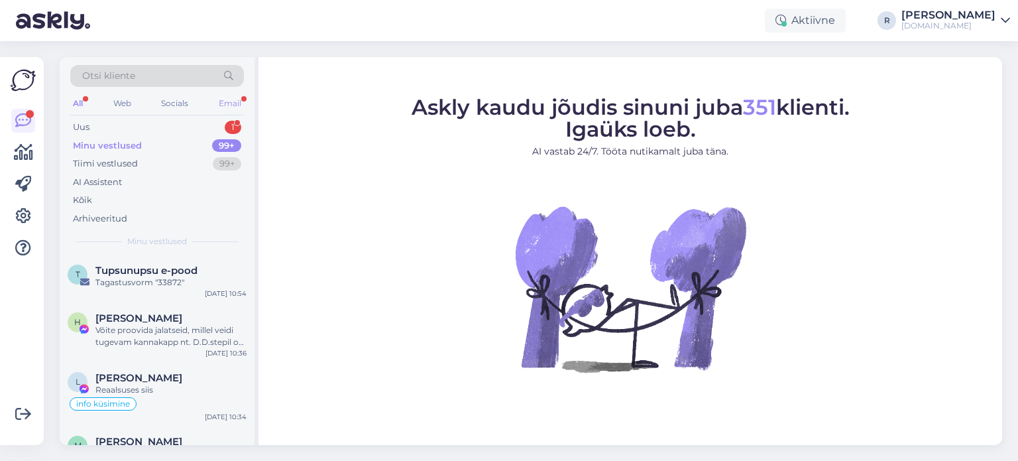
click at [225, 104] on div "Email" at bounding box center [230, 103] width 28 height 17
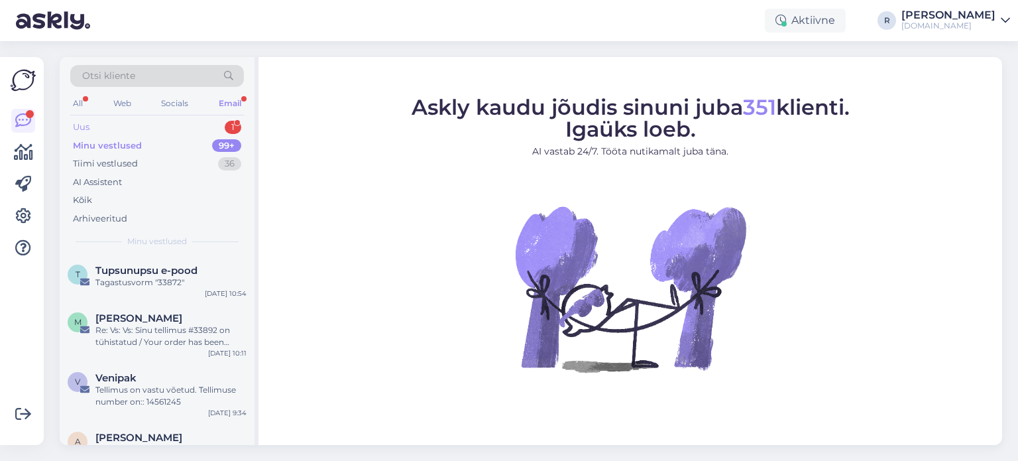
click at [192, 129] on div "Uus 1" at bounding box center [157, 127] width 174 height 19
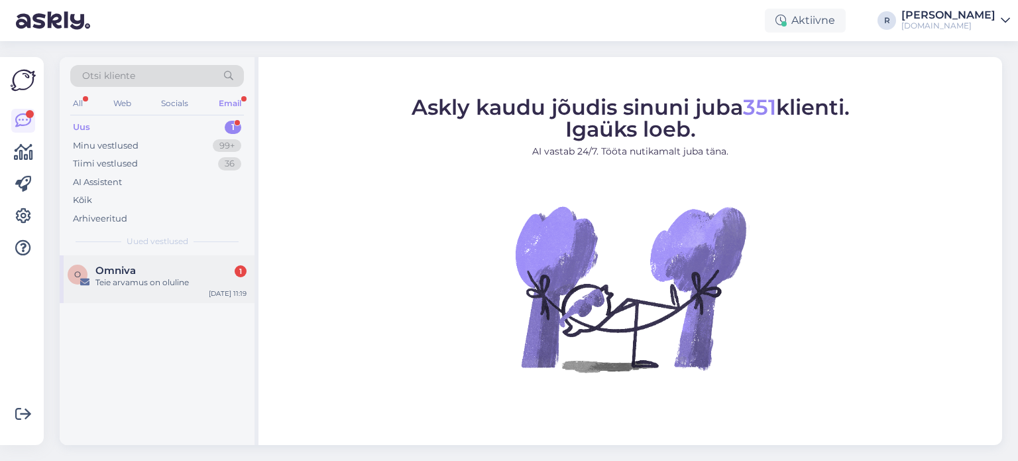
click at [146, 270] on div "Omniva 1" at bounding box center [170, 271] width 151 height 12
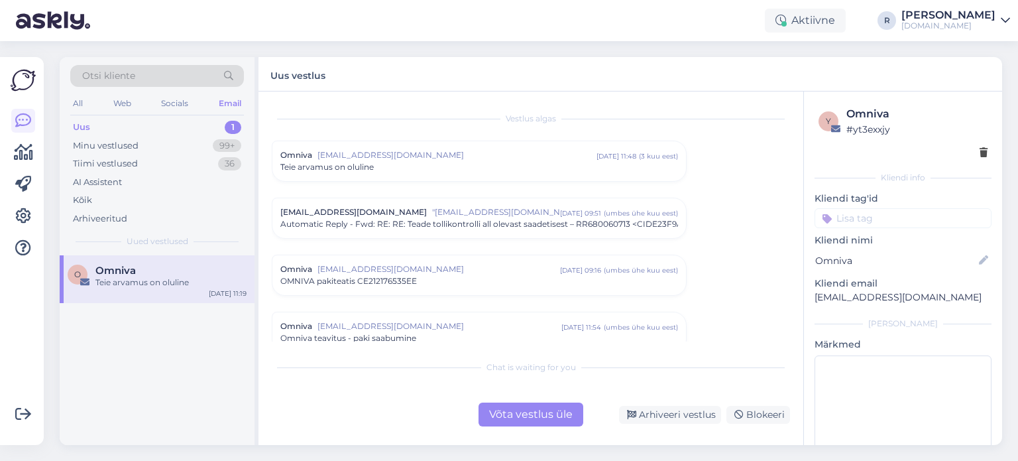
scroll to position [234, 0]
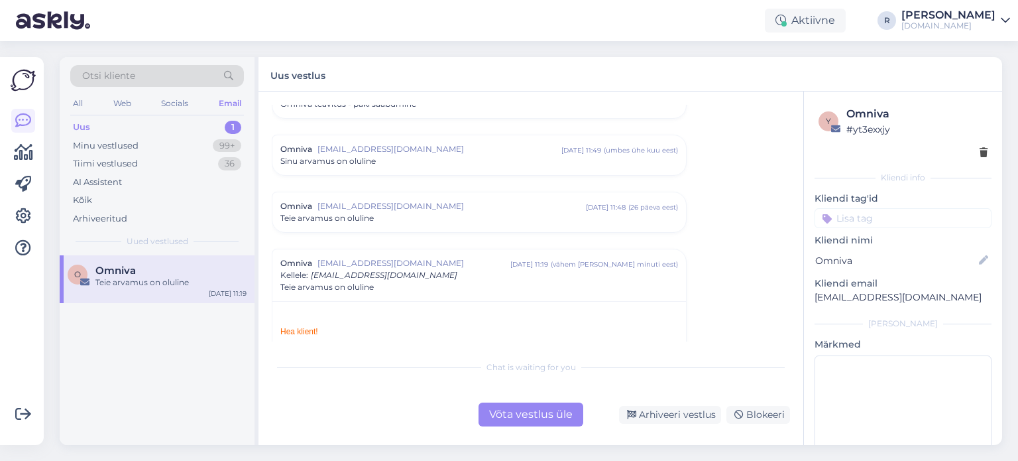
click at [980, 156] on icon at bounding box center [984, 153] width 8 height 9
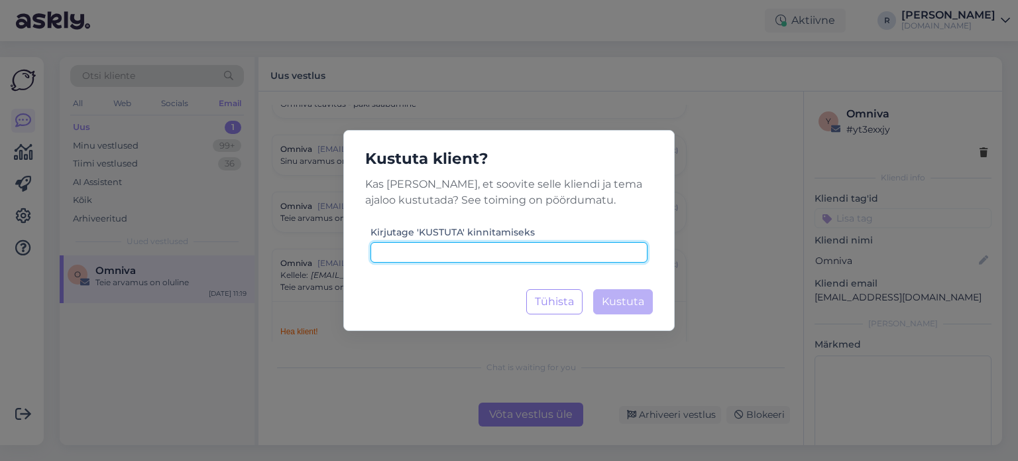
click at [514, 257] on input at bounding box center [509, 252] width 277 height 21
type input "kustuta"
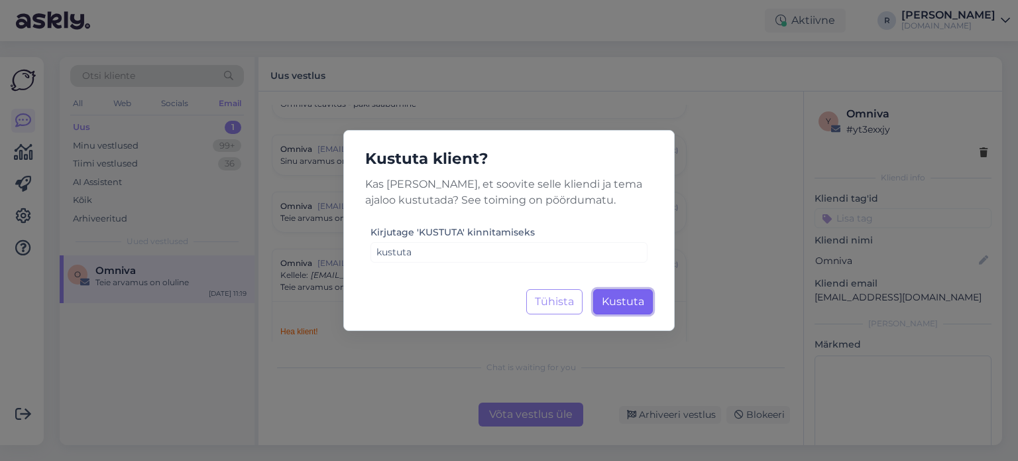
click at [633, 298] on span "Kustuta" at bounding box center [623, 301] width 42 height 13
